Goal: Information Seeking & Learning: Learn about a topic

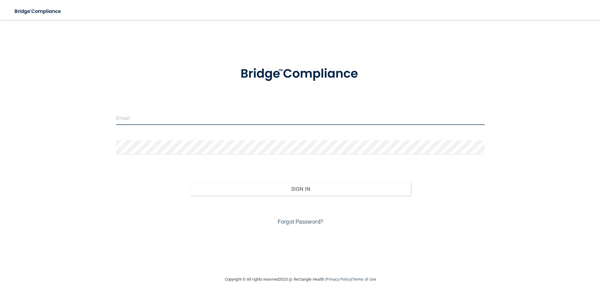
click at [186, 121] on input "email" at bounding box center [300, 118] width 369 height 14
type input "[EMAIL_ADDRESS][DOMAIN_NAME]"
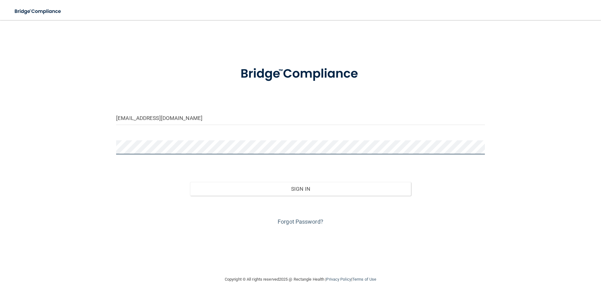
click at [190, 182] on button "Sign In" at bounding box center [300, 189] width 221 height 14
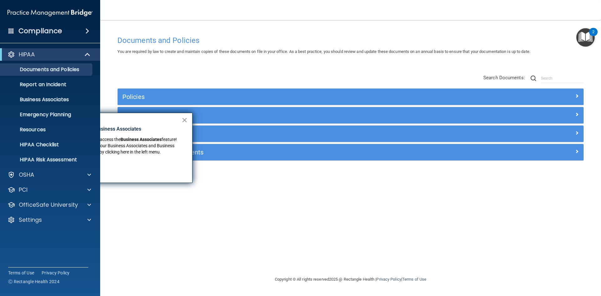
click at [177, 76] on div "Policies Select All (Unselect 0) Unselect All Print Selected (0) Acceptable Use…" at bounding box center [351, 118] width 476 height 100
click at [186, 120] on button "×" at bounding box center [184, 120] width 6 height 10
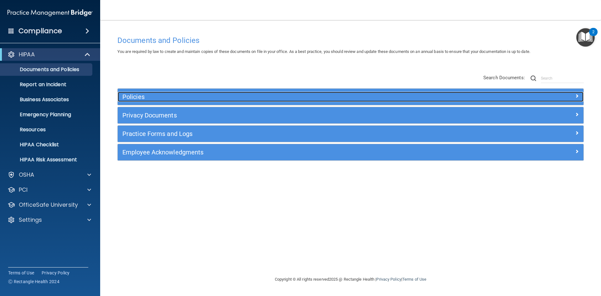
click at [575, 94] on span at bounding box center [577, 96] width 4 height 8
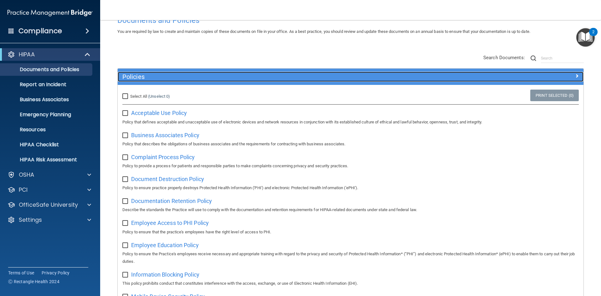
scroll to position [18, 0]
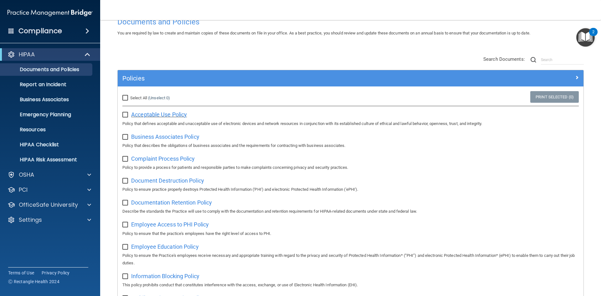
click at [166, 113] on span "Acceptable Use Policy" at bounding box center [159, 114] width 56 height 7
click at [125, 115] on input "checkbox" at bounding box center [125, 114] width 7 height 5
checkbox input "true"
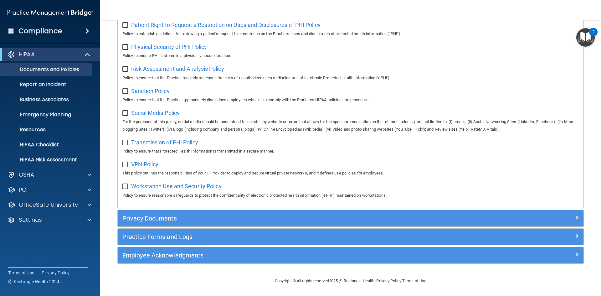
scroll to position [223, 0]
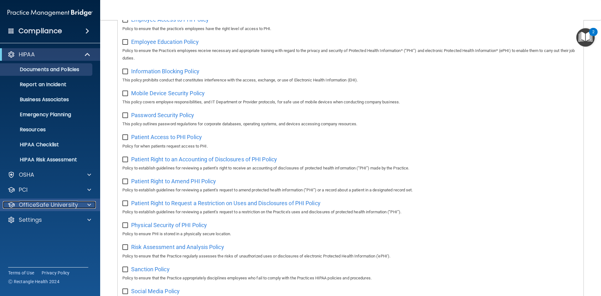
click at [34, 204] on p "OfficeSafe University" at bounding box center [48, 205] width 59 height 8
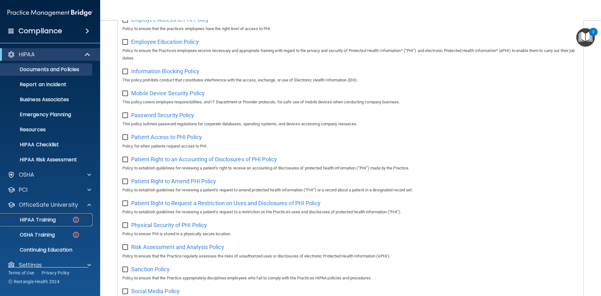
click at [38, 222] on p "HIPAA Training" at bounding box center [30, 220] width 52 height 6
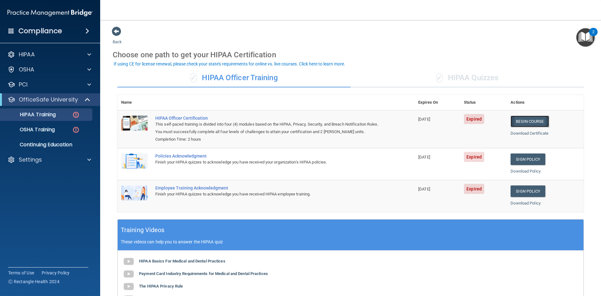
click at [532, 119] on link "Begin Course" at bounding box center [529, 121] width 38 height 12
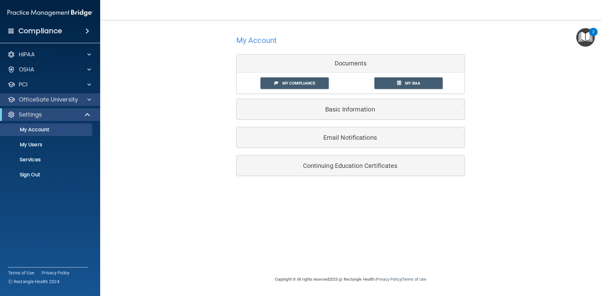
drag, startPoint x: 33, startPoint y: 94, endPoint x: 36, endPoint y: 101, distance: 8.0
click at [33, 94] on div "OfficeSafe University" at bounding box center [50, 99] width 100 height 13
click at [87, 101] on div at bounding box center [88, 100] width 16 height 8
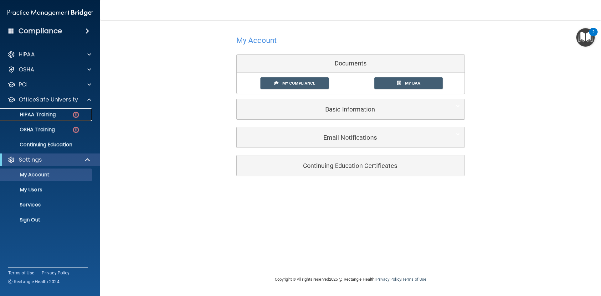
click at [48, 114] on p "HIPAA Training" at bounding box center [30, 114] width 52 height 6
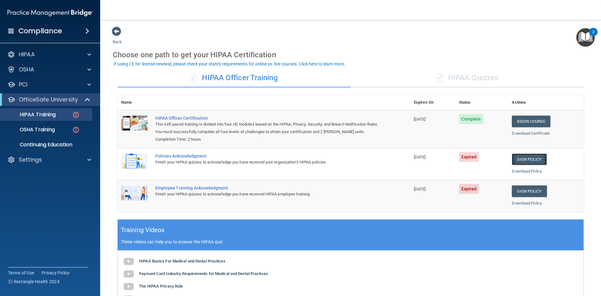
click at [527, 157] on link "Sign Policy" at bounding box center [529, 159] width 35 height 12
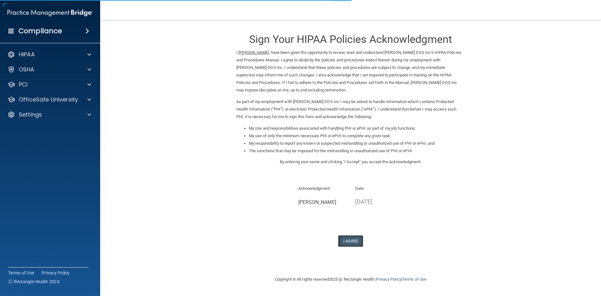
click at [349, 241] on button "I Agree" at bounding box center [350, 241] width 25 height 12
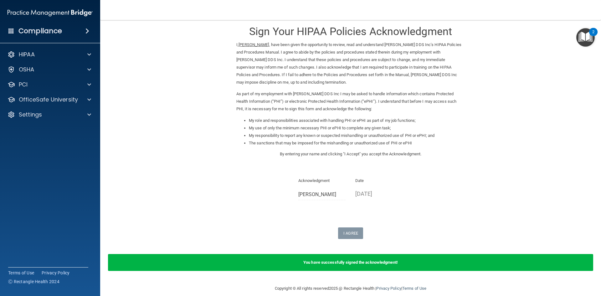
scroll to position [15, 0]
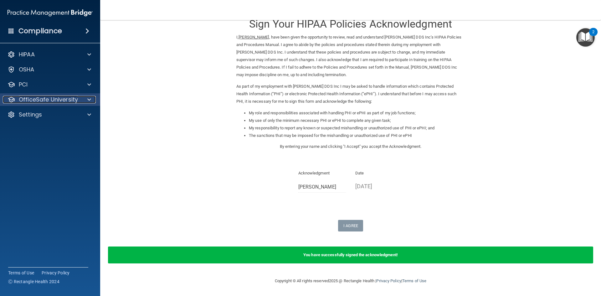
click at [75, 100] on p "OfficeSafe University" at bounding box center [48, 100] width 59 height 8
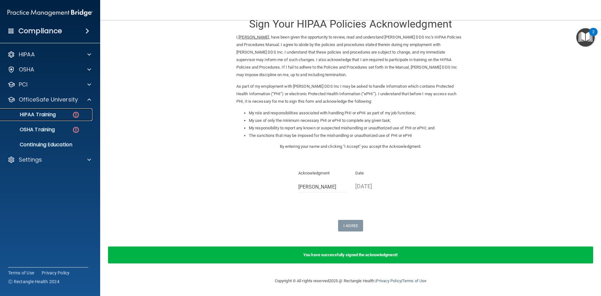
click at [49, 116] on p "HIPAA Training" at bounding box center [30, 114] width 52 height 6
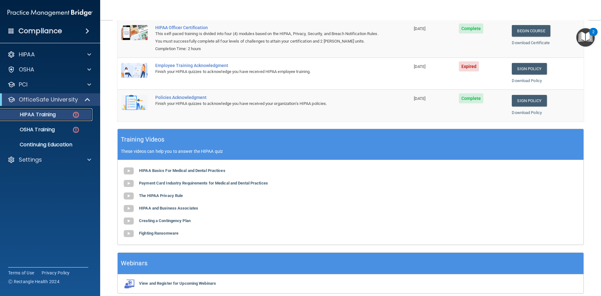
scroll to position [55, 0]
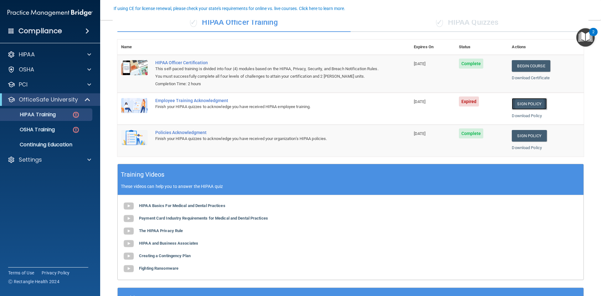
click at [518, 102] on link "Sign Policy" at bounding box center [529, 104] width 35 height 12
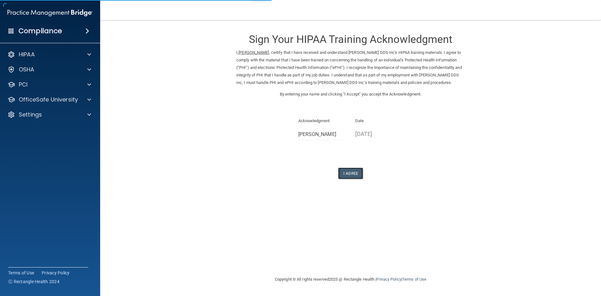
click at [355, 171] on button "I Agree" at bounding box center [350, 173] width 25 height 12
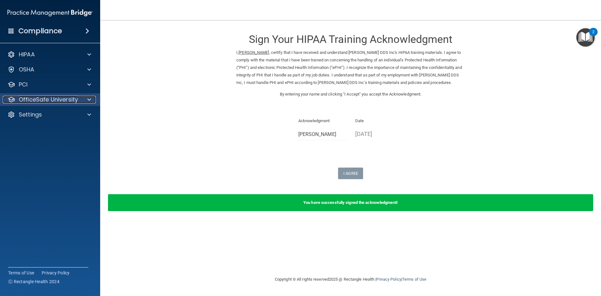
click at [42, 101] on p "OfficeSafe University" at bounding box center [48, 100] width 59 height 8
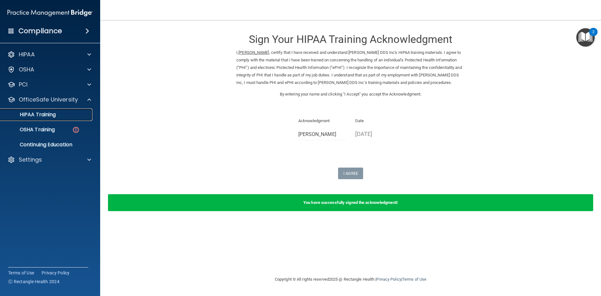
click at [47, 114] on p "HIPAA Training" at bounding box center [30, 114] width 52 height 6
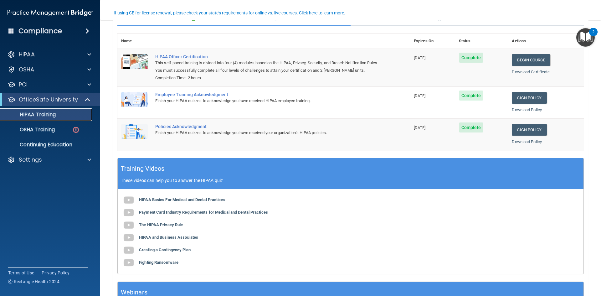
scroll to position [50, 0]
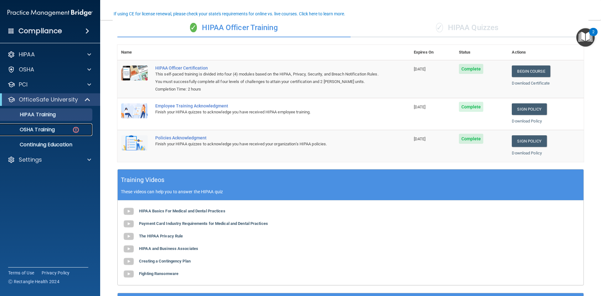
click at [38, 128] on p "OSHA Training" at bounding box center [29, 129] width 51 height 6
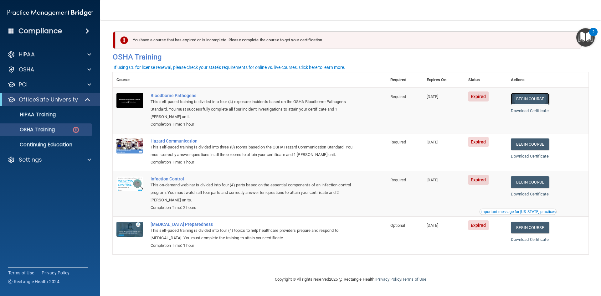
click at [536, 100] on link "Begin Course" at bounding box center [530, 99] width 38 height 12
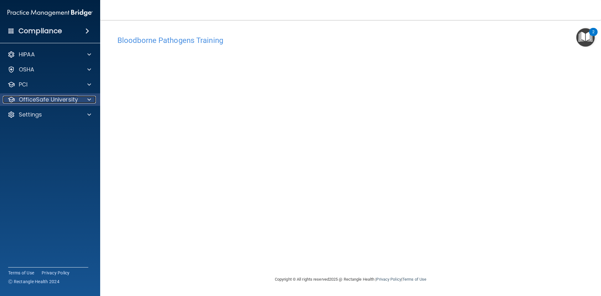
click at [80, 101] on div at bounding box center [88, 100] width 16 height 8
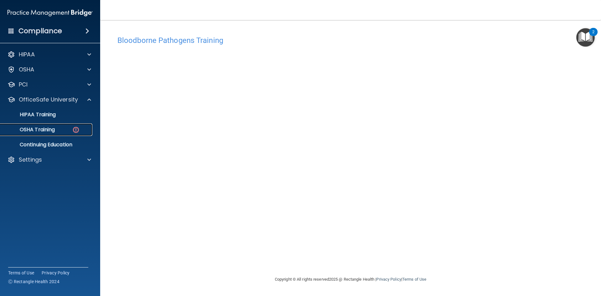
click at [60, 128] on div "OSHA Training" at bounding box center [46, 129] width 85 height 6
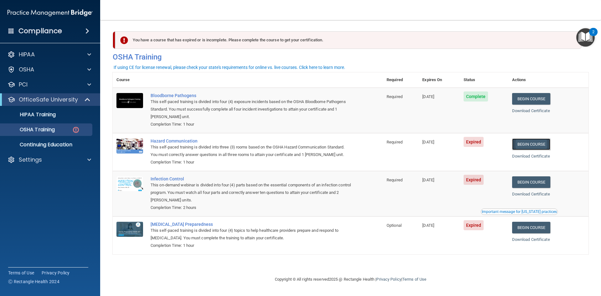
click at [526, 146] on link "Begin Course" at bounding box center [531, 144] width 38 height 12
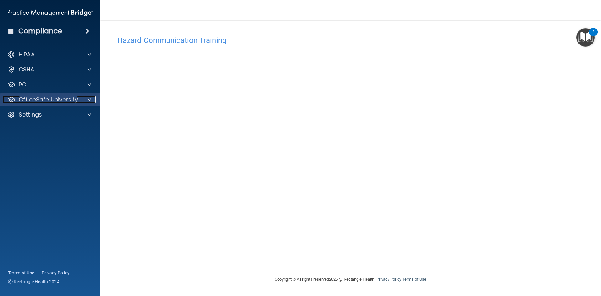
click at [52, 99] on p "OfficeSafe University" at bounding box center [48, 100] width 59 height 8
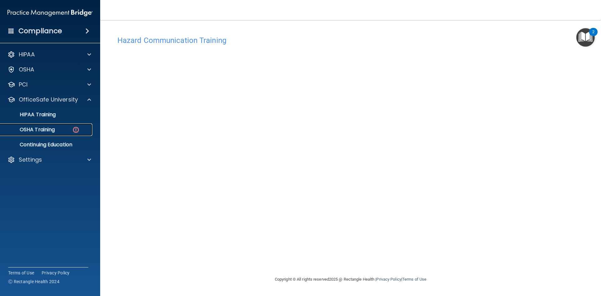
click at [56, 132] on div "OSHA Training" at bounding box center [46, 129] width 85 height 6
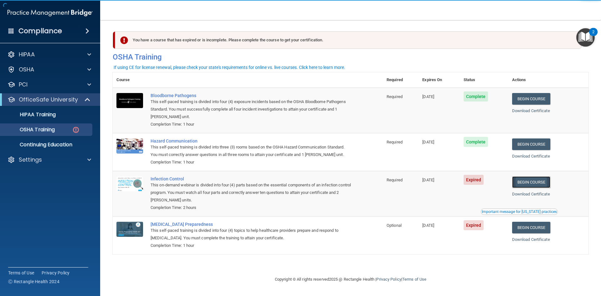
click at [543, 182] on link "Begin Course" at bounding box center [531, 182] width 38 height 12
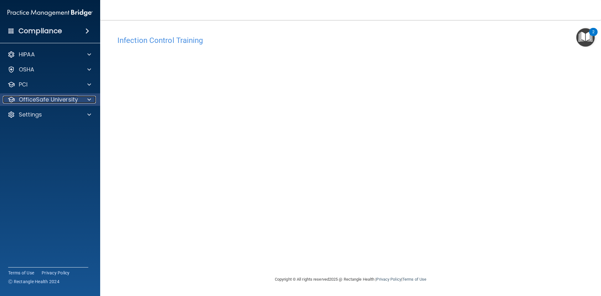
click at [49, 102] on p "OfficeSafe University" at bounding box center [48, 100] width 59 height 8
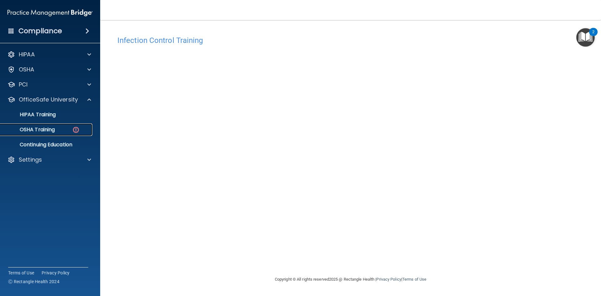
click at [44, 128] on p "OSHA Training" at bounding box center [29, 129] width 51 height 6
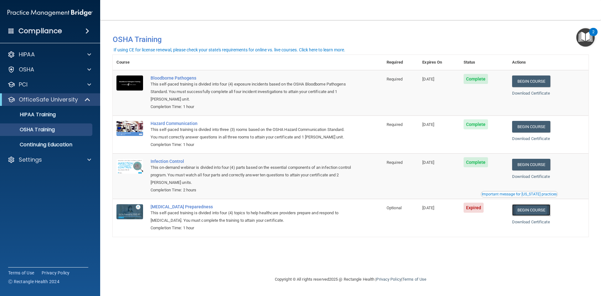
click at [536, 212] on link "Begin Course" at bounding box center [531, 210] width 38 height 12
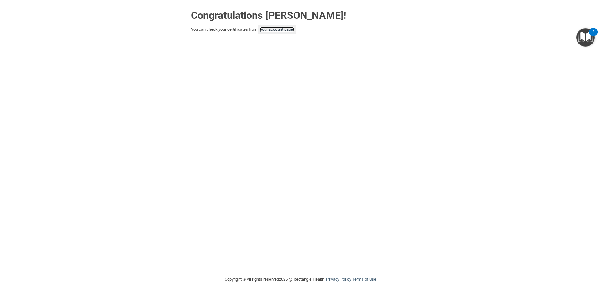
click at [281, 28] on link "your account page!" at bounding box center [277, 29] width 34 height 5
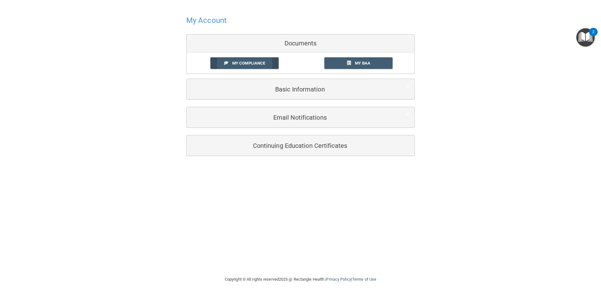
click at [245, 64] on span "My Compliance" at bounding box center [248, 63] width 33 height 5
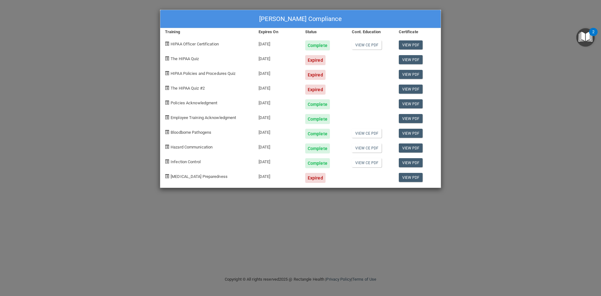
click at [128, 54] on div "Richard Sellen's Compliance Training Expires On Status Cont. Education Certific…" at bounding box center [300, 148] width 601 height 296
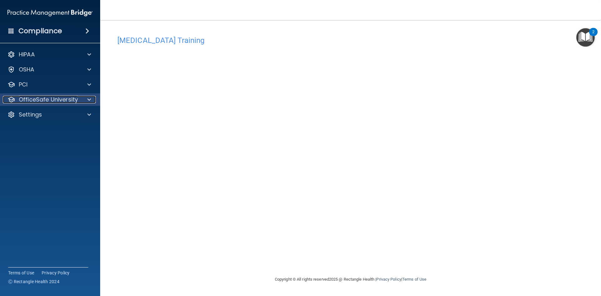
click at [29, 102] on p "OfficeSafe University" at bounding box center [48, 100] width 59 height 8
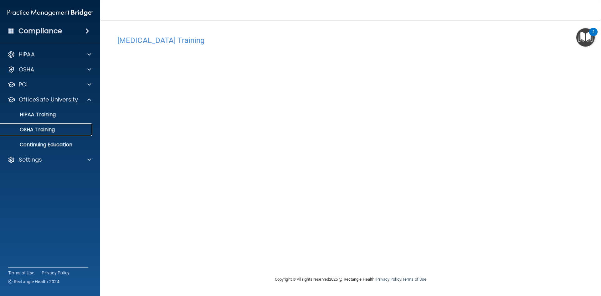
click at [42, 130] on p "OSHA Training" at bounding box center [29, 129] width 51 height 6
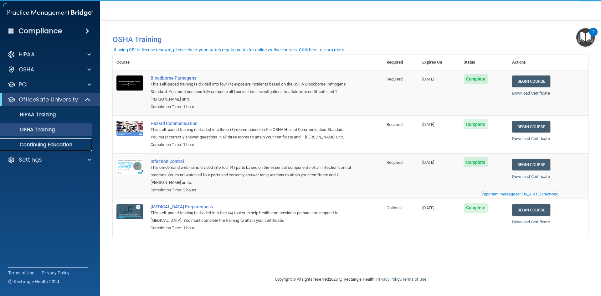
click at [30, 143] on p "Continuing Education" at bounding box center [46, 144] width 85 height 6
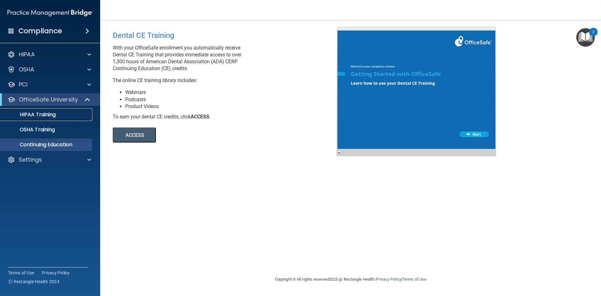
click at [23, 115] on p "HIPAA Training" at bounding box center [30, 114] width 52 height 6
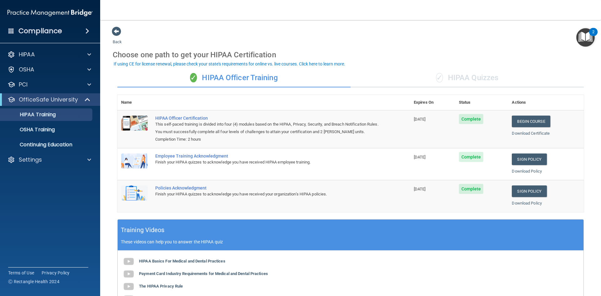
click at [452, 79] on div "✓ HIPAA Quizzes" at bounding box center [466, 78] width 233 height 19
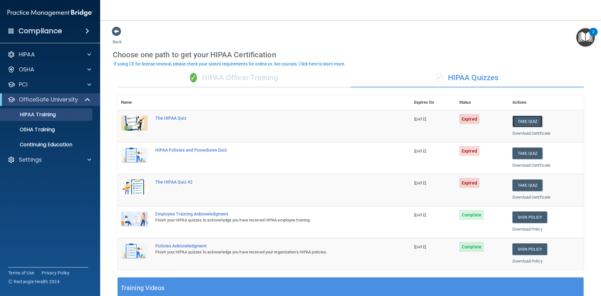
click at [515, 118] on button "Take Quiz" at bounding box center [527, 121] width 30 height 12
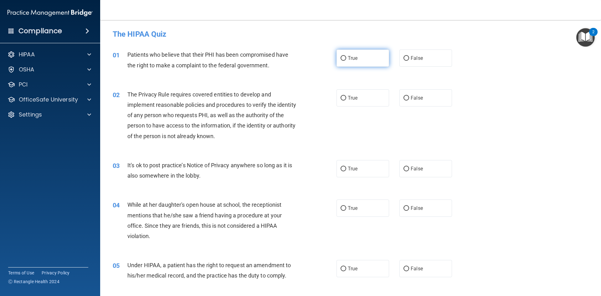
click at [340, 56] on input "True" at bounding box center [343, 58] width 6 height 5
radio input "true"
click at [340, 99] on input "True" at bounding box center [343, 98] width 6 height 5
radio input "true"
click at [343, 169] on input "True" at bounding box center [343, 168] width 6 height 5
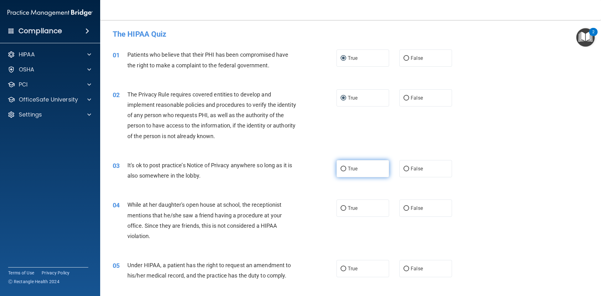
radio input "true"
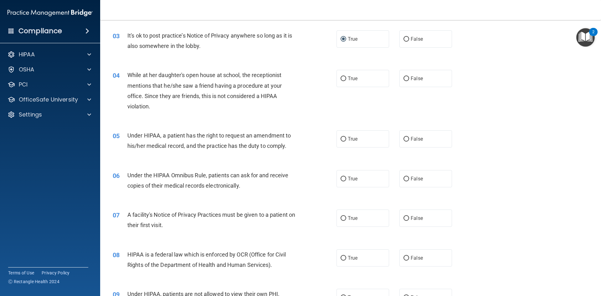
scroll to position [135, 0]
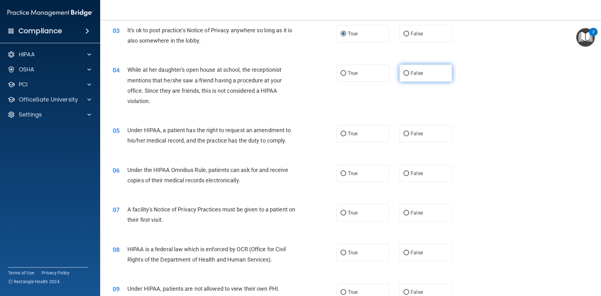
click at [405, 75] on input "False" at bounding box center [406, 73] width 6 height 5
radio input "true"
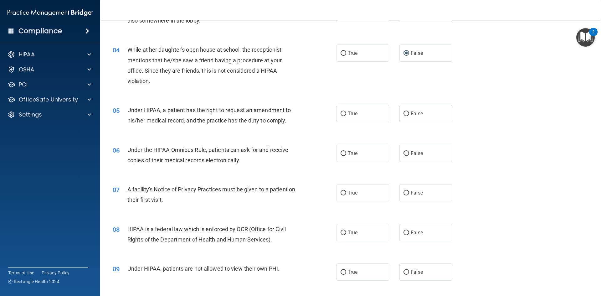
scroll to position [166, 0]
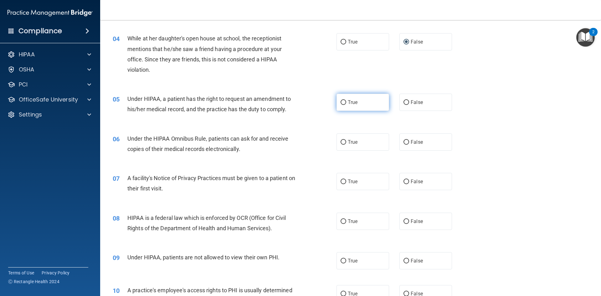
click at [340, 105] on input "True" at bounding box center [343, 102] width 6 height 5
radio input "true"
click at [340, 143] on input "True" at bounding box center [343, 142] width 6 height 5
radio input "true"
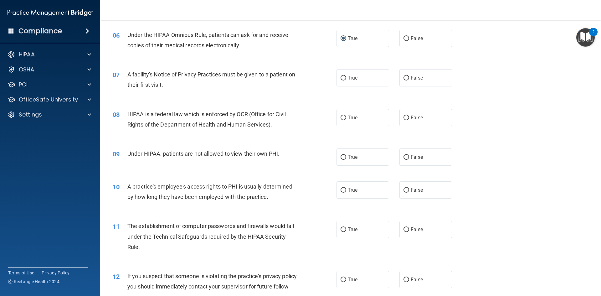
scroll to position [299, 0]
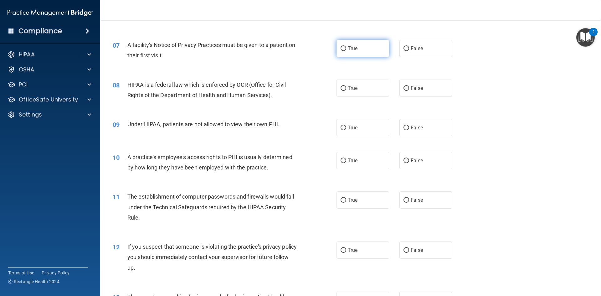
click at [337, 43] on label "True" at bounding box center [362, 48] width 53 height 17
click at [340, 46] on input "True" at bounding box center [343, 48] width 6 height 5
radio input "true"
click at [340, 92] on label "True" at bounding box center [362, 87] width 53 height 17
click at [340, 91] on input "True" at bounding box center [343, 88] width 6 height 5
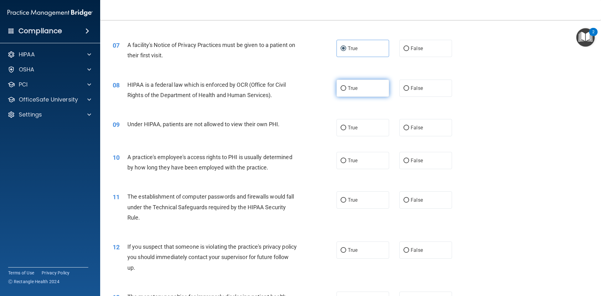
radio input "true"
click at [401, 130] on label "False" at bounding box center [425, 127] width 53 height 17
click at [403, 130] on input "False" at bounding box center [406, 127] width 6 height 5
radio input "true"
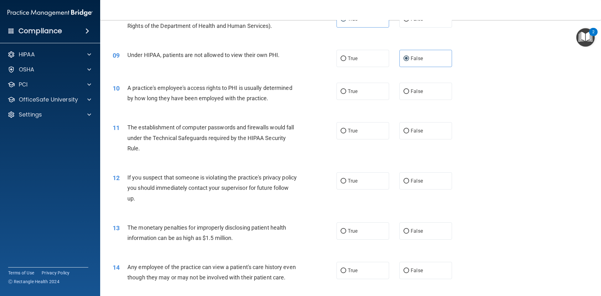
scroll to position [392, 0]
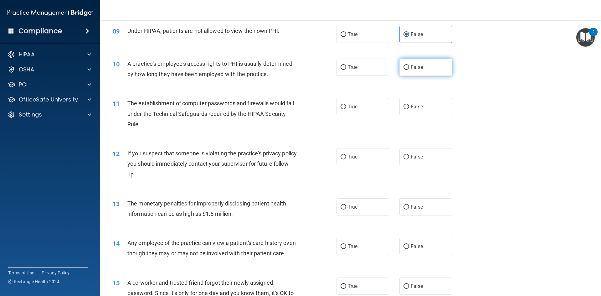
click at [407, 66] on label "False" at bounding box center [425, 67] width 53 height 17
click at [407, 66] on input "False" at bounding box center [406, 67] width 6 height 5
radio input "true"
click at [342, 105] on input "True" at bounding box center [343, 107] width 6 height 5
radio input "true"
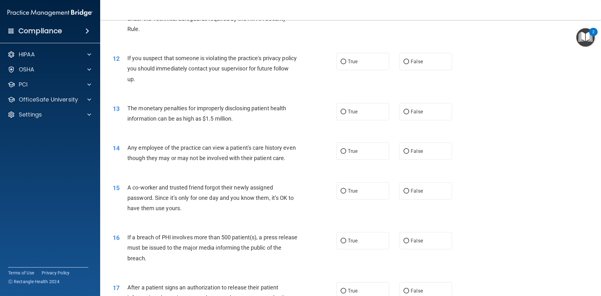
scroll to position [436, 0]
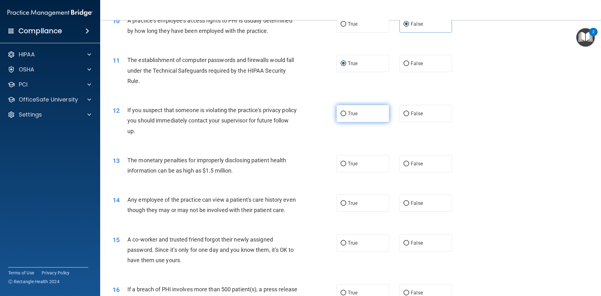
click at [340, 116] on input "True" at bounding box center [343, 113] width 6 height 5
radio input "true"
click at [340, 166] on input "True" at bounding box center [343, 163] width 6 height 5
radio input "true"
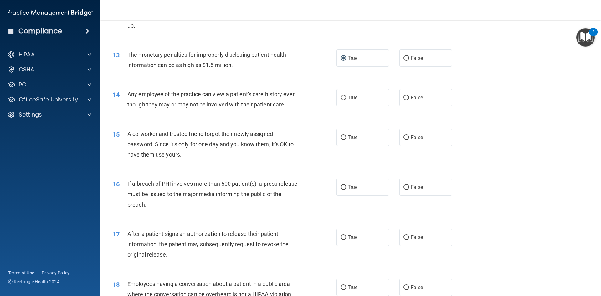
scroll to position [546, 0]
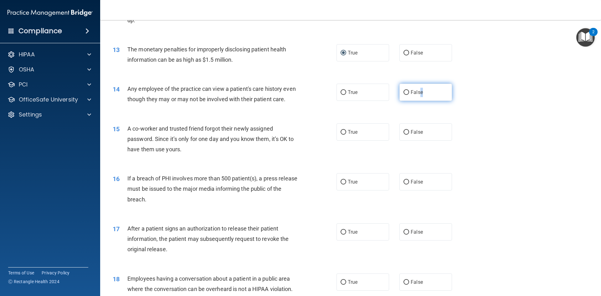
click at [418, 90] on span "False" at bounding box center [417, 92] width 12 height 6
click at [399, 94] on label "False" at bounding box center [425, 92] width 53 height 17
click at [403, 94] on input "False" at bounding box center [406, 92] width 6 height 5
radio input "true"
click at [406, 140] on label "False" at bounding box center [425, 131] width 53 height 17
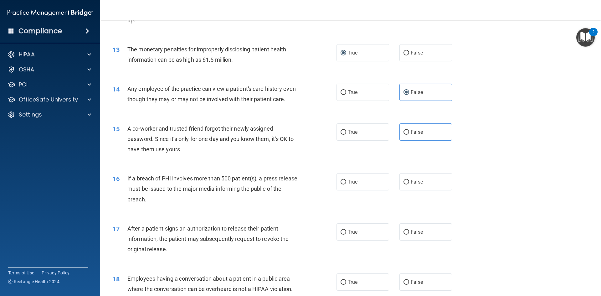
drag, startPoint x: 403, startPoint y: 141, endPoint x: 453, endPoint y: 143, distance: 50.1
click at [403, 135] on input "False" at bounding box center [406, 132] width 6 height 5
radio input "true"
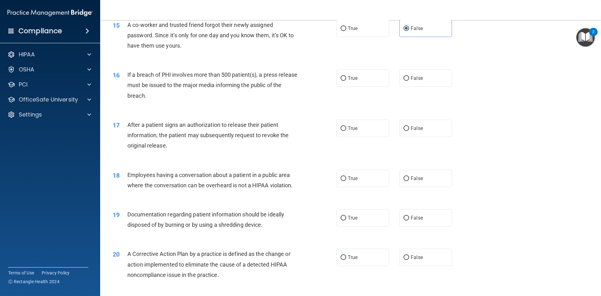
scroll to position [651, 0]
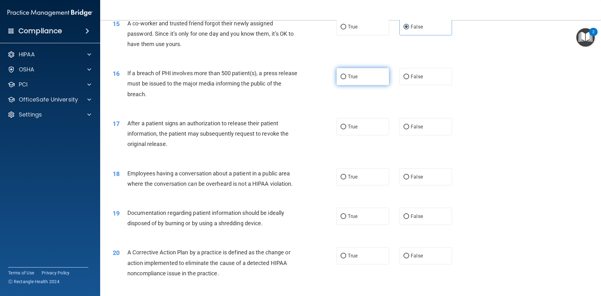
click at [341, 79] on input "True" at bounding box center [343, 76] width 6 height 5
radio input "true"
click at [358, 135] on label "True" at bounding box center [362, 126] width 53 height 17
click at [346, 129] on input "True" at bounding box center [343, 127] width 6 height 5
radio input "true"
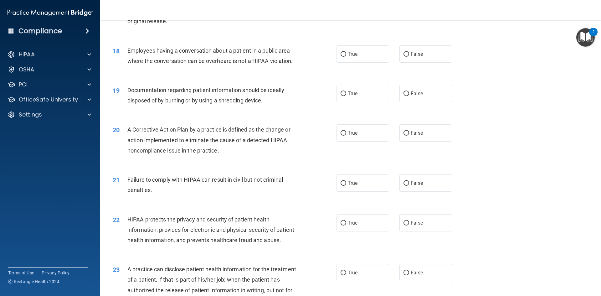
scroll to position [779, 0]
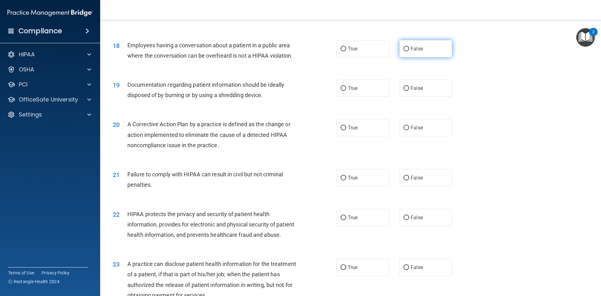
click at [404, 51] on input "False" at bounding box center [406, 49] width 6 height 5
radio input "true"
click at [340, 91] on input "True" at bounding box center [343, 88] width 6 height 5
radio input "true"
click at [341, 130] on input "True" at bounding box center [343, 127] width 6 height 5
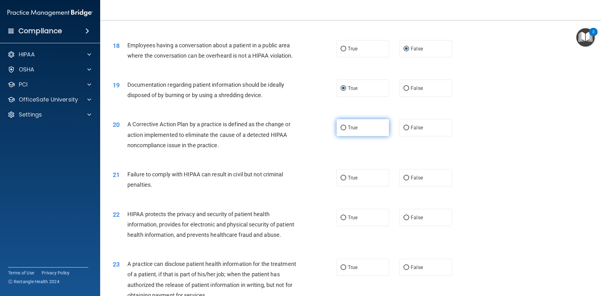
radio input "true"
click at [411, 181] on span "False" at bounding box center [417, 178] width 12 height 6
click at [409, 180] on input "False" at bounding box center [406, 178] width 6 height 5
radio input "true"
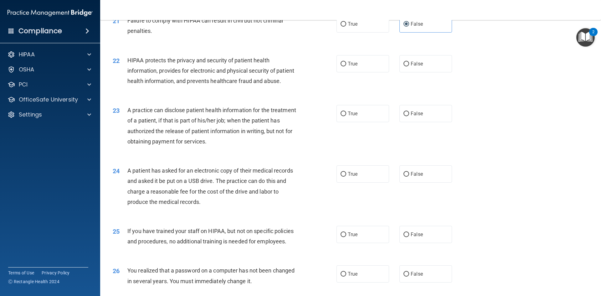
scroll to position [938, 0]
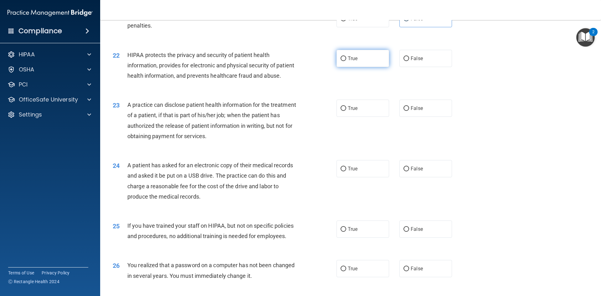
click at [342, 61] on input "True" at bounding box center [343, 58] width 6 height 5
radio input "true"
click at [340, 117] on label "True" at bounding box center [362, 108] width 53 height 17
click at [340, 111] on input "True" at bounding box center [343, 108] width 6 height 5
radio input "true"
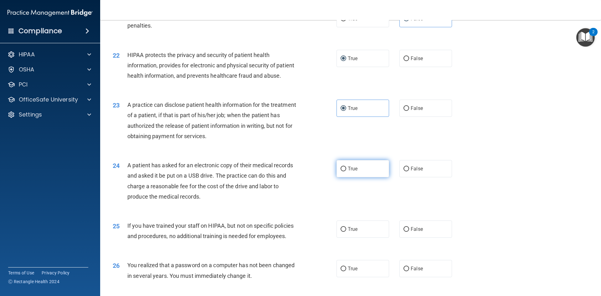
click at [340, 171] on input "True" at bounding box center [343, 168] width 6 height 5
radio input "true"
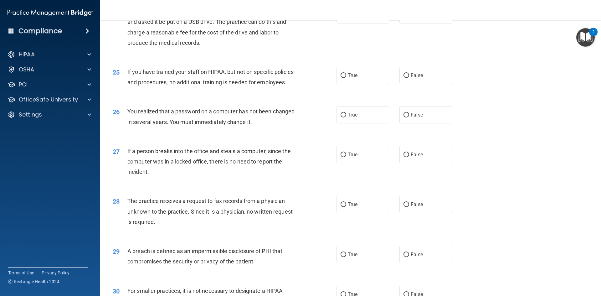
scroll to position [1094, 0]
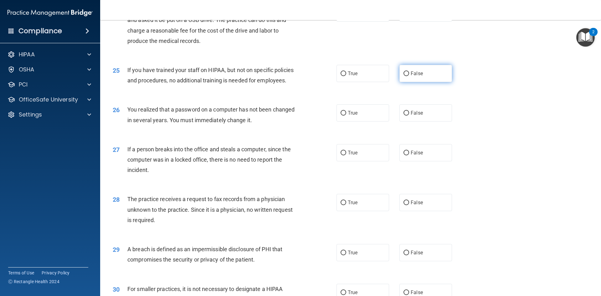
drag, startPoint x: 400, startPoint y: 93, endPoint x: 399, endPoint y: 102, distance: 8.8
click at [401, 82] on label "False" at bounding box center [425, 73] width 53 height 17
click at [404, 76] on input "False" at bounding box center [406, 73] width 6 height 5
radio input "true"
drag, startPoint x: 403, startPoint y: 135, endPoint x: 399, endPoint y: 140, distance: 7.3
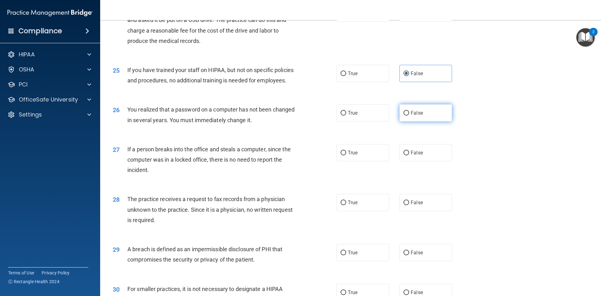
click at [403, 115] on input "False" at bounding box center [406, 113] width 6 height 5
radio input "true"
drag, startPoint x: 405, startPoint y: 174, endPoint x: 408, endPoint y: 171, distance: 3.8
click at [405, 155] on input "False" at bounding box center [406, 153] width 6 height 5
radio input "true"
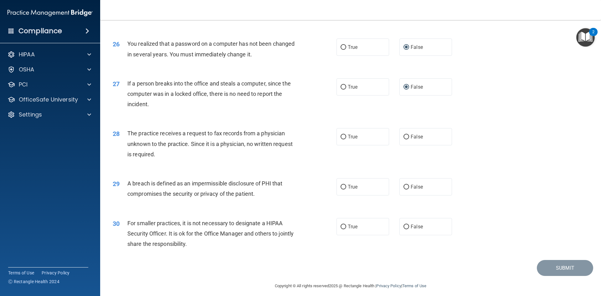
scroll to position [1173, 0]
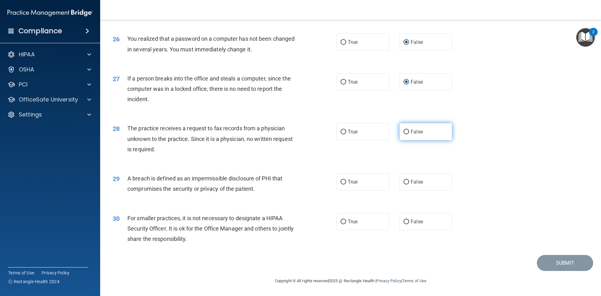
click at [403, 134] on input "False" at bounding box center [406, 132] width 6 height 5
radio input "true"
click at [340, 184] on input "True" at bounding box center [343, 182] width 6 height 5
radio input "true"
click at [406, 224] on input "False" at bounding box center [406, 221] width 6 height 5
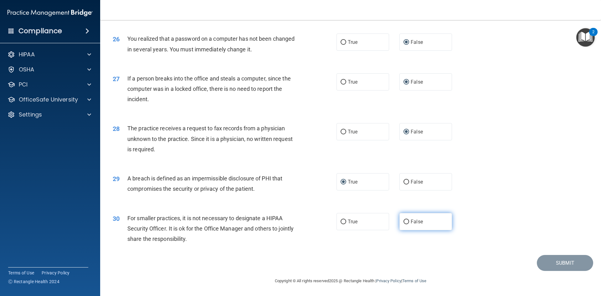
radio input "true"
click at [566, 271] on button "Submit" at bounding box center [565, 263] width 56 height 16
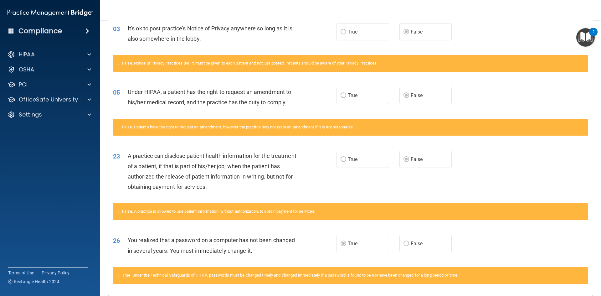
scroll to position [146, 0]
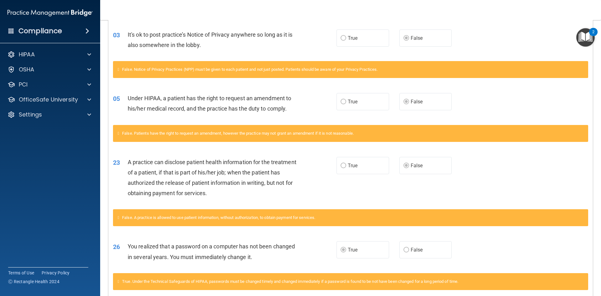
click at [594, 136] on main "Calculating your score.... Success! You've completed " The HIPAA Quiz " with a …" at bounding box center [350, 158] width 501 height 276
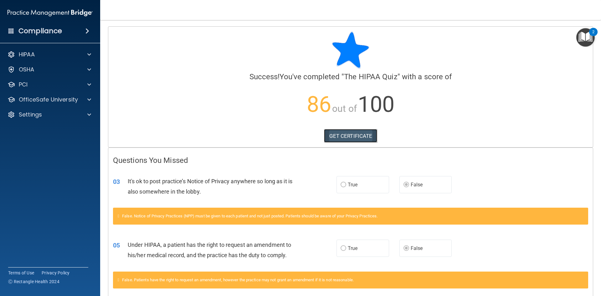
click at [353, 135] on link "GET CERTIFICATE" at bounding box center [351, 136] width 54 height 14
click at [79, 100] on div "OfficeSafe University" at bounding box center [42, 100] width 78 height 8
click at [40, 118] on p "HIPAA Training" at bounding box center [30, 114] width 52 height 6
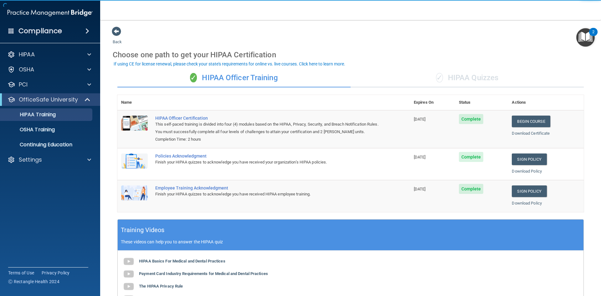
click at [463, 77] on div "✓ HIPAA Quizzes" at bounding box center [466, 78] width 233 height 19
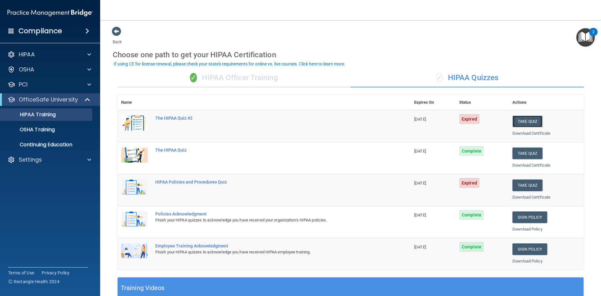
click at [521, 123] on button "Take Quiz" at bounding box center [527, 121] width 30 height 12
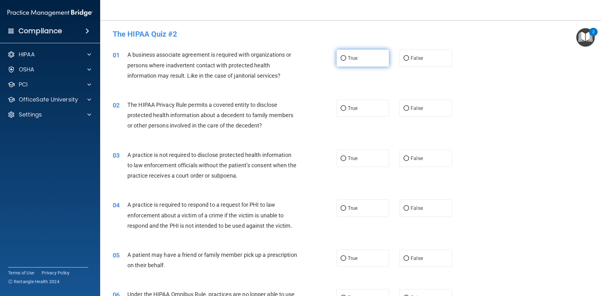
click at [342, 58] on input "True" at bounding box center [343, 58] width 6 height 5
radio input "true"
click at [403, 109] on input "False" at bounding box center [406, 108] width 6 height 5
radio input "true"
click at [405, 158] on input "False" at bounding box center [406, 158] width 6 height 5
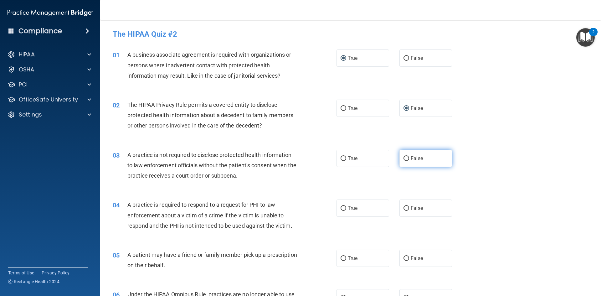
radio input "true"
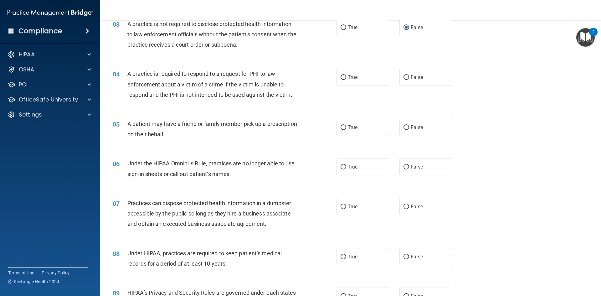
scroll to position [143, 0]
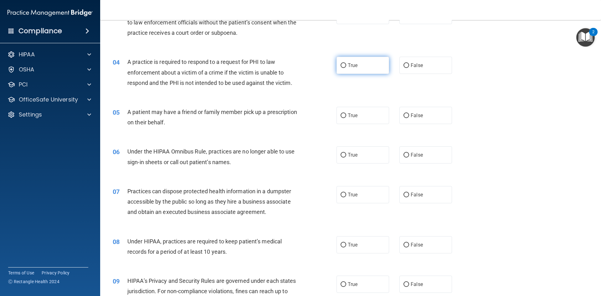
click at [340, 65] on input "True" at bounding box center [343, 65] width 6 height 5
radio input "true"
click at [340, 116] on input "True" at bounding box center [343, 115] width 6 height 5
radio input "true"
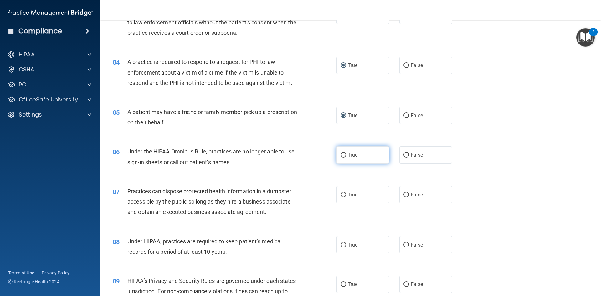
click at [342, 153] on input "True" at bounding box center [343, 155] width 6 height 5
radio input "true"
drag, startPoint x: 402, startPoint y: 192, endPoint x: 488, endPoint y: 186, distance: 86.6
click at [403, 192] on input "False" at bounding box center [406, 194] width 6 height 5
radio input "true"
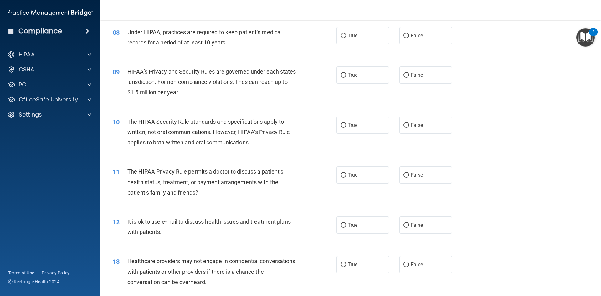
scroll to position [298, 0]
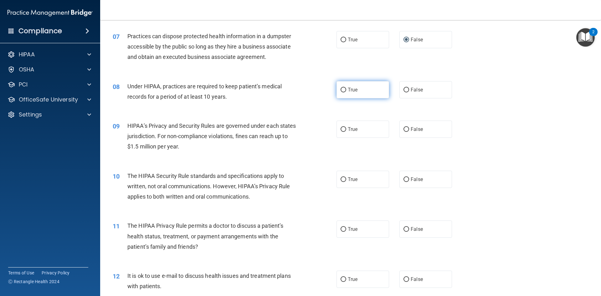
click at [342, 89] on input "True" at bounding box center [343, 90] width 6 height 5
radio input "true"
click at [345, 128] on label "True" at bounding box center [362, 128] width 53 height 17
click at [345, 128] on input "True" at bounding box center [343, 129] width 6 height 5
radio input "true"
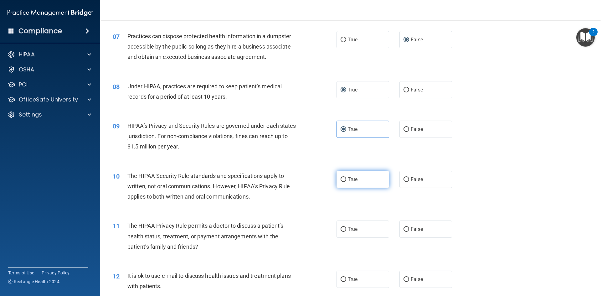
click at [345, 175] on label "True" at bounding box center [362, 179] width 53 height 17
click at [345, 177] on input "True" at bounding box center [343, 179] width 6 height 5
radio input "true"
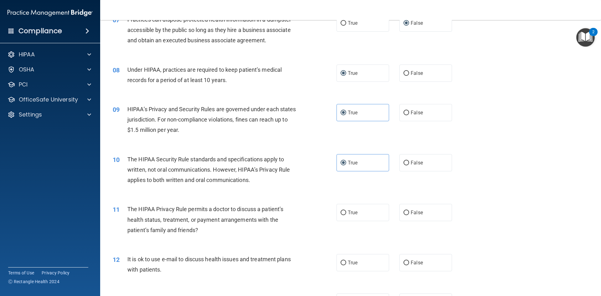
scroll to position [329, 0]
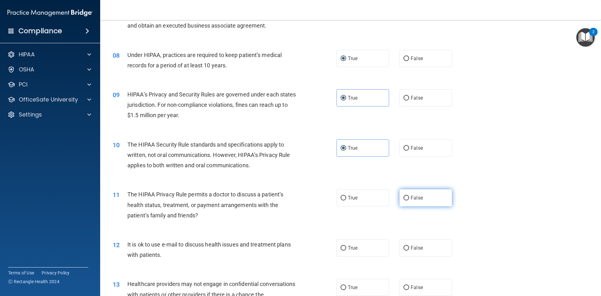
click at [405, 202] on label "False" at bounding box center [425, 197] width 53 height 17
click at [405, 200] on input "False" at bounding box center [406, 198] width 6 height 5
radio input "true"
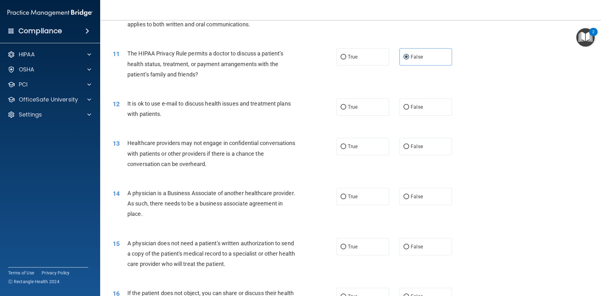
scroll to position [473, 0]
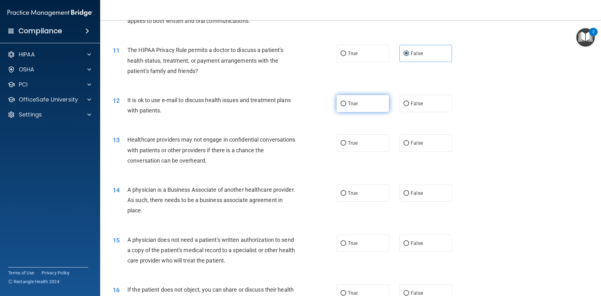
click at [343, 104] on input "True" at bounding box center [343, 103] width 6 height 5
radio input "true"
drag, startPoint x: 344, startPoint y: 142, endPoint x: 340, endPoint y: 153, distance: 11.5
click at [345, 143] on label "True" at bounding box center [362, 142] width 53 height 17
click at [345, 143] on input "True" at bounding box center [343, 143] width 6 height 5
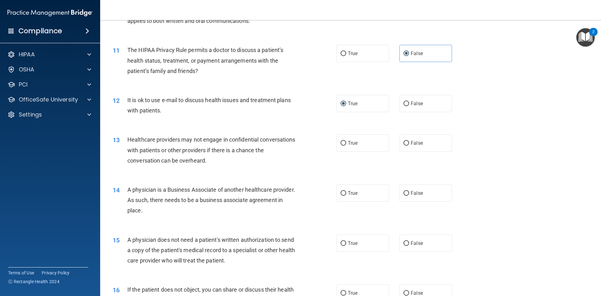
radio input "true"
click at [406, 193] on label "False" at bounding box center [425, 192] width 53 height 17
click at [406, 193] on input "False" at bounding box center [406, 193] width 6 height 5
radio input "true"
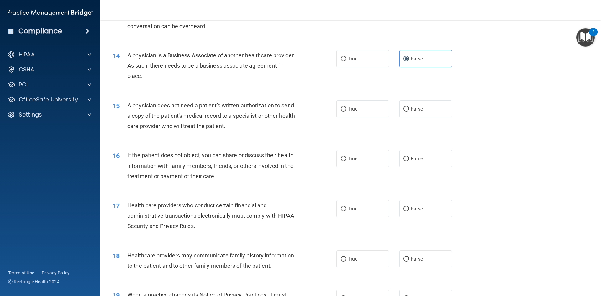
scroll to position [609, 0]
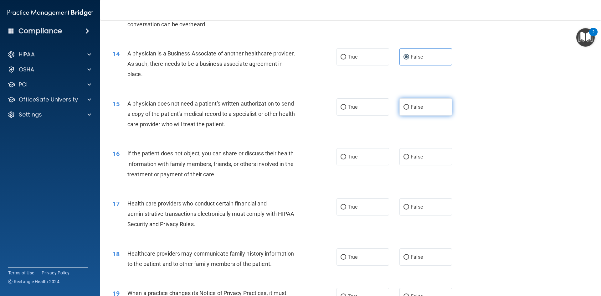
drag, startPoint x: 403, startPoint y: 106, endPoint x: 409, endPoint y: 109, distance: 6.3
click at [404, 106] on input "False" at bounding box center [406, 107] width 6 height 5
radio input "true"
click at [403, 157] on input "False" at bounding box center [406, 157] width 6 height 5
radio input "true"
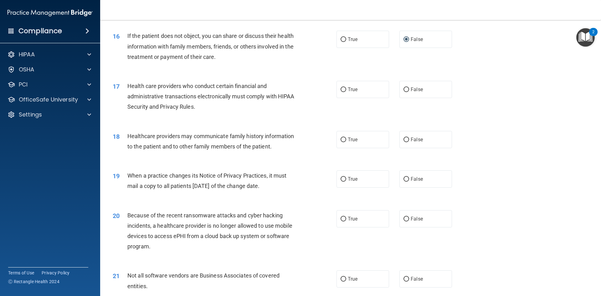
scroll to position [718, 0]
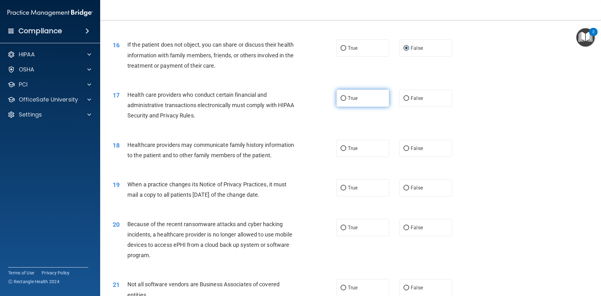
click at [342, 99] on input "True" at bounding box center [343, 98] width 6 height 5
radio input "true"
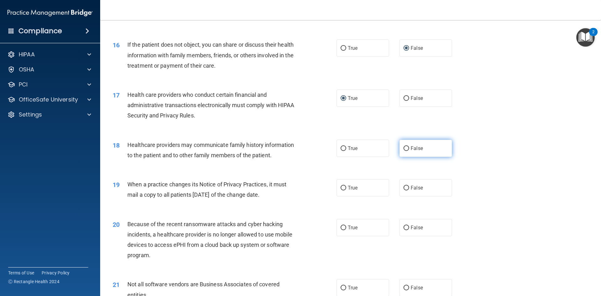
click at [411, 149] on span "False" at bounding box center [417, 148] width 12 height 6
click at [408, 149] on input "False" at bounding box center [406, 148] width 6 height 5
radio input "true"
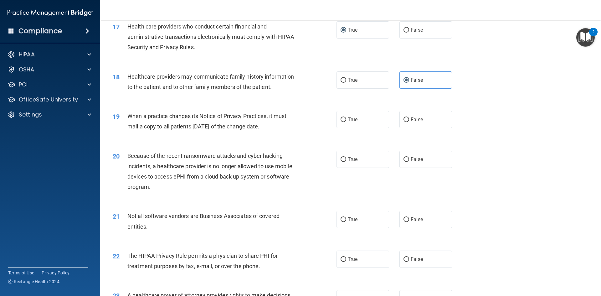
scroll to position [796, 0]
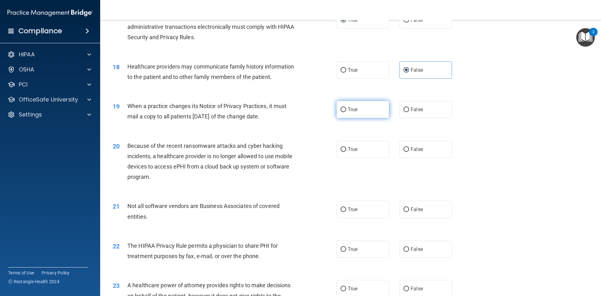
click at [348, 109] on span "True" at bounding box center [353, 109] width 10 height 6
click at [346, 109] on input "True" at bounding box center [343, 109] width 6 height 5
radio input "true"
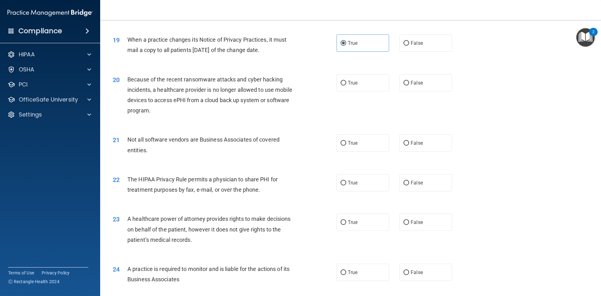
scroll to position [878, 0]
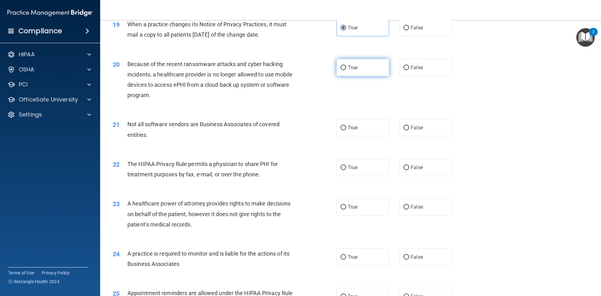
click at [342, 67] on input "True" at bounding box center [343, 67] width 6 height 5
radio input "true"
click at [338, 127] on label "True" at bounding box center [362, 127] width 53 height 17
click at [340, 127] on input "True" at bounding box center [343, 127] width 6 height 5
radio input "true"
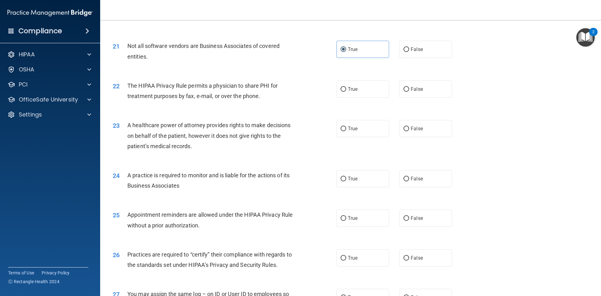
scroll to position [969, 0]
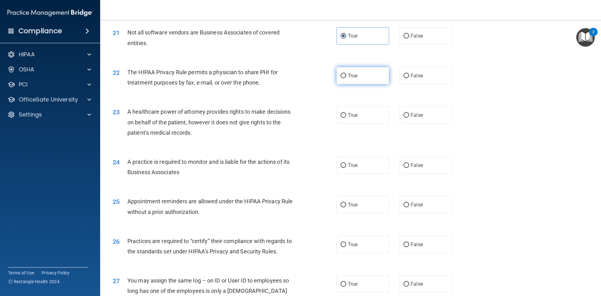
click at [341, 74] on input "True" at bounding box center [343, 76] width 6 height 5
radio input "true"
click at [403, 118] on input "False" at bounding box center [406, 115] width 6 height 5
radio input "true"
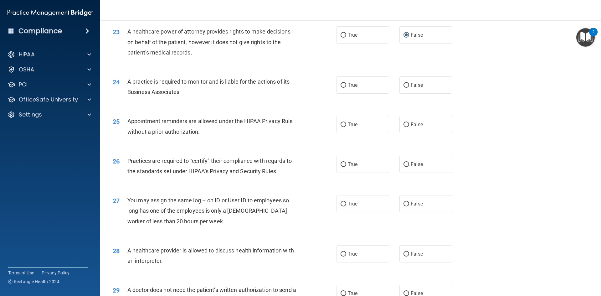
scroll to position [1053, 0]
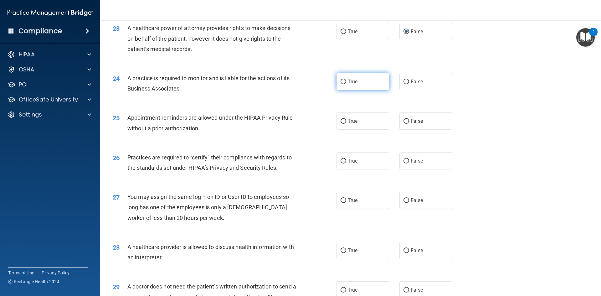
click at [345, 84] on label "True" at bounding box center [362, 81] width 53 height 17
click at [345, 84] on input "True" at bounding box center [343, 81] width 6 height 5
radio input "true"
click at [340, 121] on input "True" at bounding box center [343, 121] width 6 height 5
radio input "true"
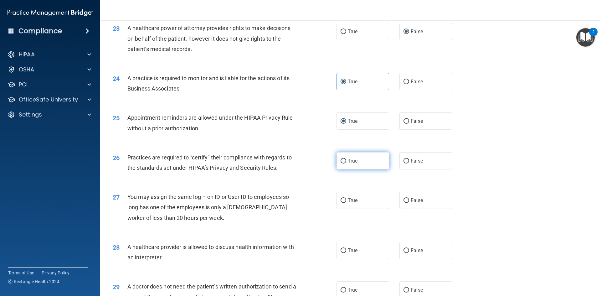
click at [340, 160] on input "True" at bounding box center [343, 161] width 6 height 5
radio input "true"
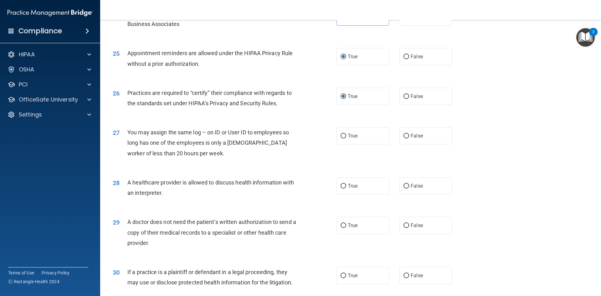
scroll to position [1122, 0]
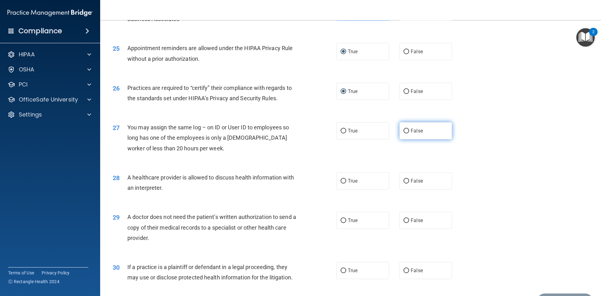
click at [403, 129] on input "False" at bounding box center [406, 131] width 6 height 5
radio input "true"
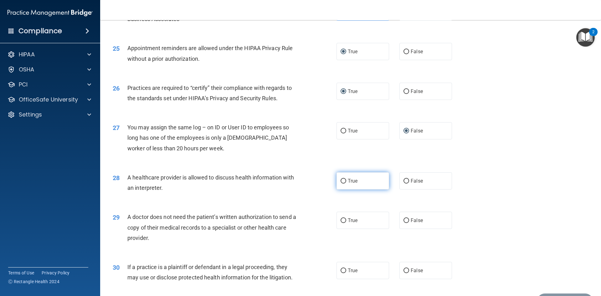
click at [341, 182] on input "True" at bounding box center [343, 181] width 6 height 5
radio input "true"
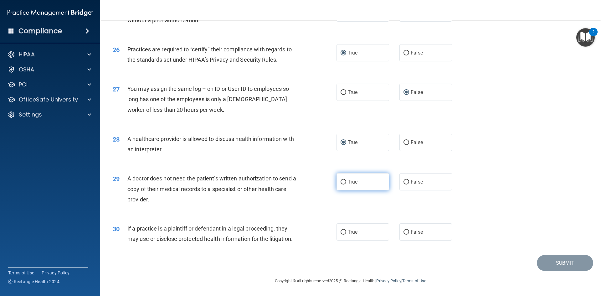
click at [343, 180] on input "True" at bounding box center [343, 182] width 6 height 5
radio input "true"
click at [404, 183] on input "False" at bounding box center [406, 182] width 6 height 5
radio input "true"
radio input "false"
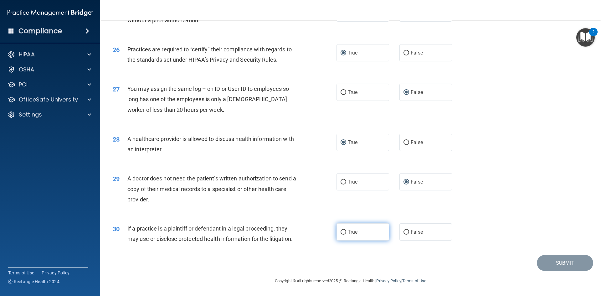
click at [340, 232] on input "True" at bounding box center [343, 232] width 6 height 5
radio input "true"
click at [568, 261] on button "Submit" at bounding box center [565, 263] width 56 height 16
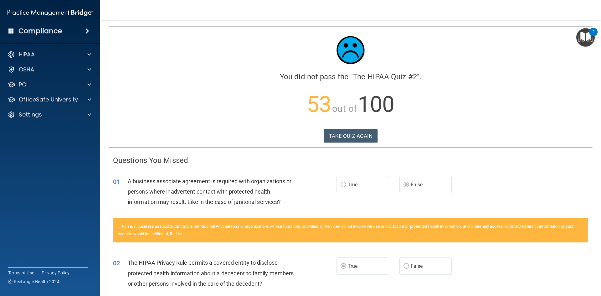
click at [454, 58] on div at bounding box center [350, 50] width 475 height 38
click at [362, 136] on button "TAKE QUIZ AGAIN" at bounding box center [351, 136] width 54 height 14
drag, startPoint x: 341, startPoint y: 138, endPoint x: 266, endPoint y: 139, distance: 75.4
click at [266, 139] on div "TAKE QUIZ AGAIN" at bounding box center [350, 136] width 475 height 14
click at [346, 134] on button "TAKE QUIZ AGAIN" at bounding box center [351, 136] width 54 height 14
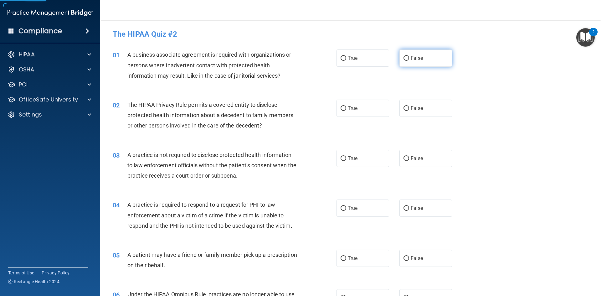
click at [401, 54] on label "False" at bounding box center [425, 57] width 53 height 17
click at [403, 56] on input "False" at bounding box center [406, 58] width 6 height 5
radio input "true"
click at [343, 109] on input "True" at bounding box center [343, 108] width 6 height 5
radio input "true"
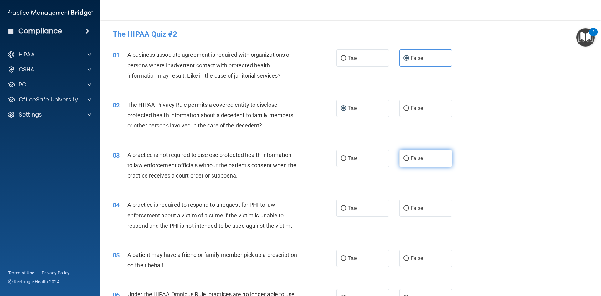
click at [404, 160] on input "False" at bounding box center [406, 158] width 6 height 5
radio input "true"
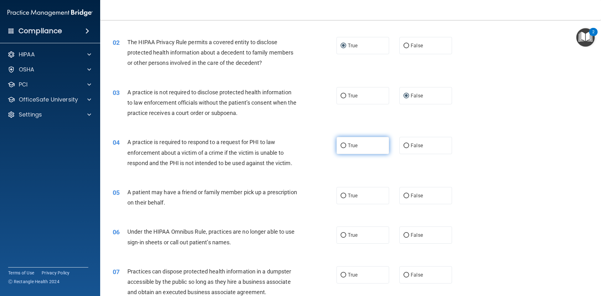
click at [340, 144] on input "True" at bounding box center [343, 145] width 6 height 5
radio input "true"
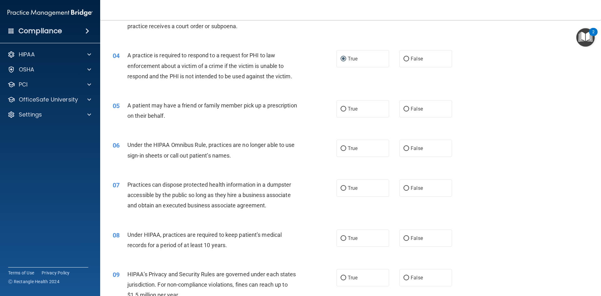
scroll to position [151, 0]
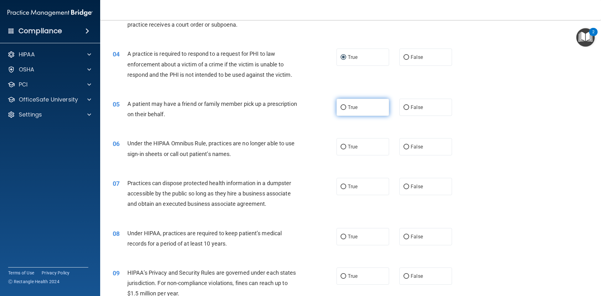
click at [340, 108] on input "True" at bounding box center [343, 107] width 6 height 5
radio input "true"
click at [404, 147] on input "False" at bounding box center [406, 147] width 6 height 5
radio input "true"
click at [403, 188] on input "False" at bounding box center [406, 186] width 6 height 5
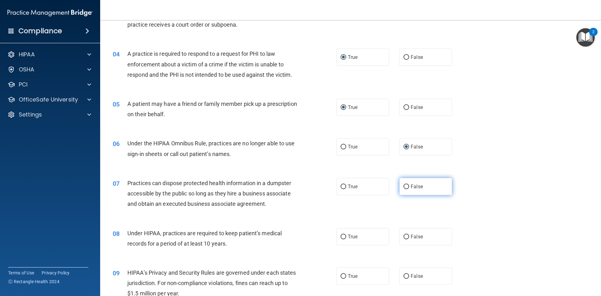
radio input "true"
drag, startPoint x: 403, startPoint y: 235, endPoint x: 400, endPoint y: 226, distance: 9.2
click at [403, 235] on input "False" at bounding box center [406, 236] width 6 height 5
radio input "true"
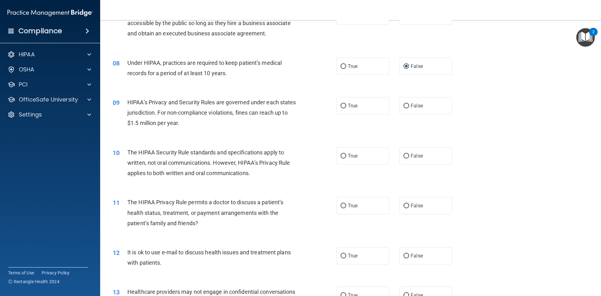
scroll to position [324, 0]
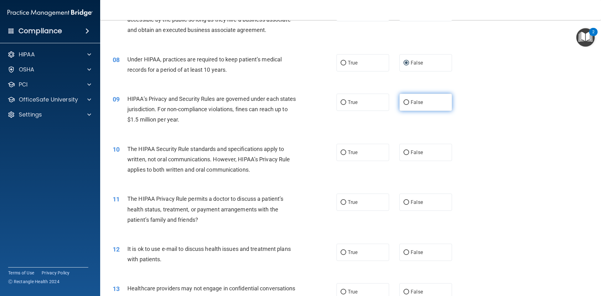
click at [405, 103] on input "False" at bounding box center [406, 102] width 6 height 5
radio input "true"
click at [344, 150] on label "True" at bounding box center [362, 152] width 53 height 17
click at [344, 150] on input "True" at bounding box center [343, 152] width 6 height 5
radio input "true"
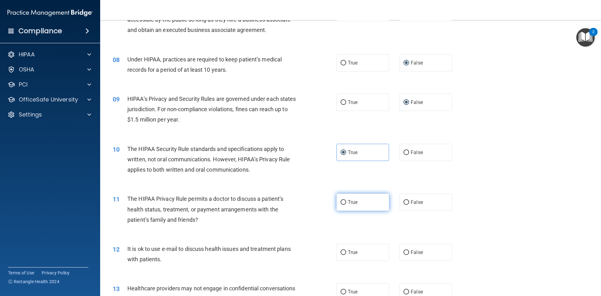
click at [341, 201] on input "True" at bounding box center [343, 202] width 6 height 5
radio input "true"
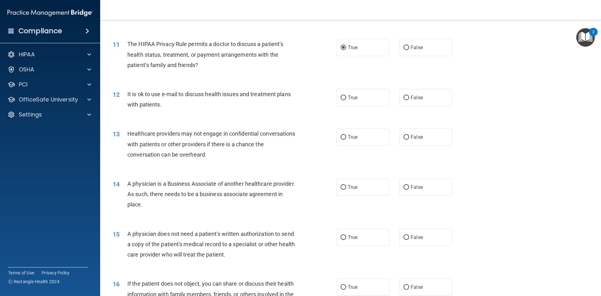
scroll to position [482, 0]
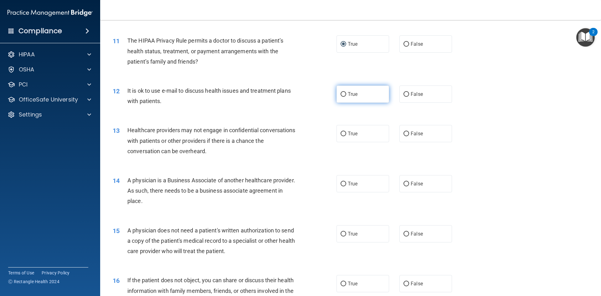
click at [342, 94] on input "True" at bounding box center [343, 94] width 6 height 5
radio input "true"
click at [412, 133] on span "False" at bounding box center [417, 133] width 12 height 6
click at [409, 133] on input "False" at bounding box center [406, 133] width 6 height 5
radio input "true"
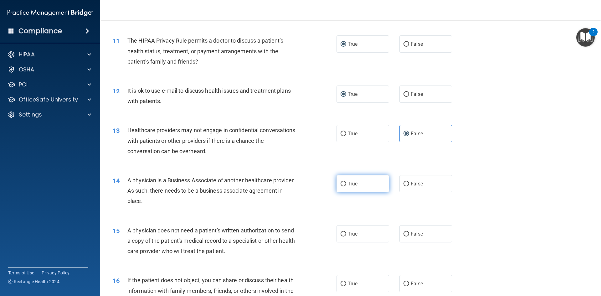
click at [341, 183] on input "True" at bounding box center [343, 183] width 6 height 5
radio input "true"
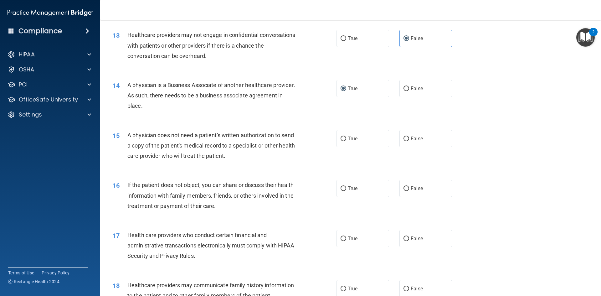
scroll to position [581, 0]
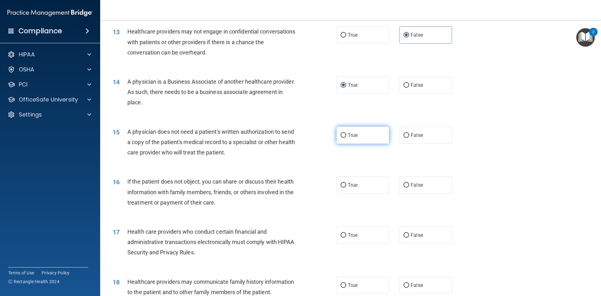
click at [340, 134] on input "True" at bounding box center [343, 135] width 6 height 5
radio input "true"
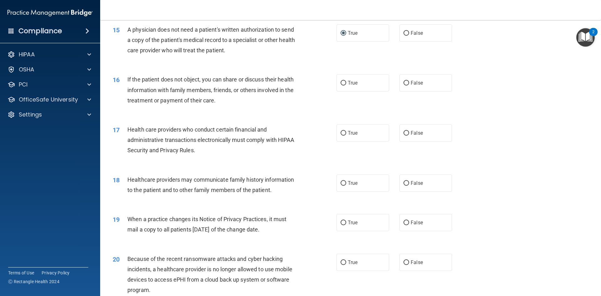
scroll to position [681, 0]
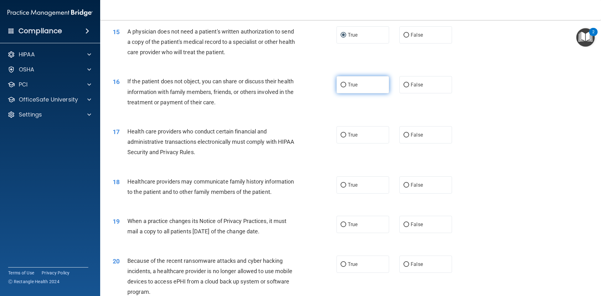
click at [340, 83] on input "True" at bounding box center [343, 85] width 6 height 5
radio input "true"
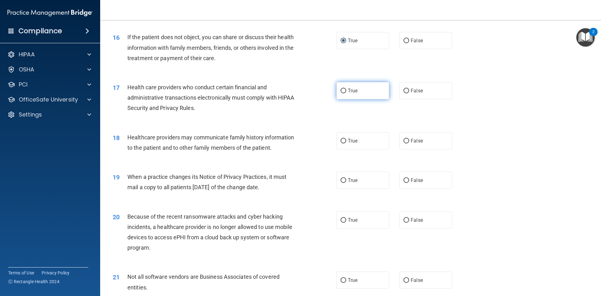
click at [340, 91] on input "True" at bounding box center [343, 91] width 6 height 5
radio input "true"
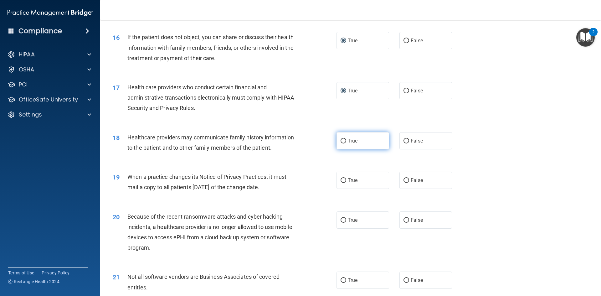
click at [342, 141] on input "True" at bounding box center [343, 141] width 6 height 5
radio input "true"
click at [403, 141] on input "False" at bounding box center [406, 141] width 6 height 5
radio input "true"
radio input "false"
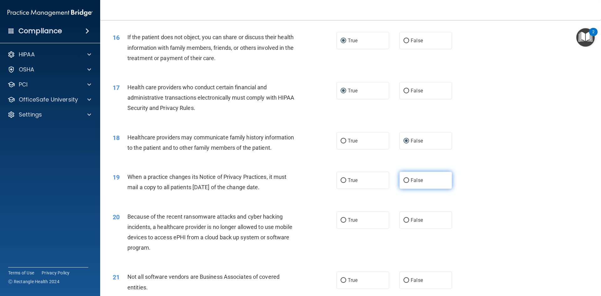
click at [403, 183] on label "False" at bounding box center [425, 179] width 53 height 17
click at [403, 183] on input "False" at bounding box center [406, 180] width 6 height 5
radio input "true"
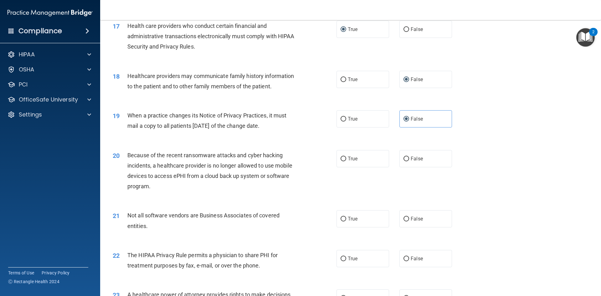
scroll to position [809, 0]
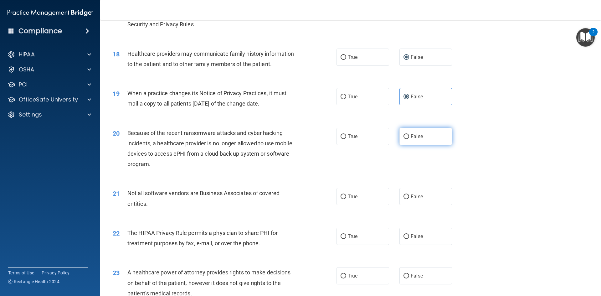
click at [403, 139] on input "False" at bounding box center [406, 136] width 6 height 5
radio input "true"
click at [342, 198] on input "True" at bounding box center [343, 196] width 6 height 5
radio input "true"
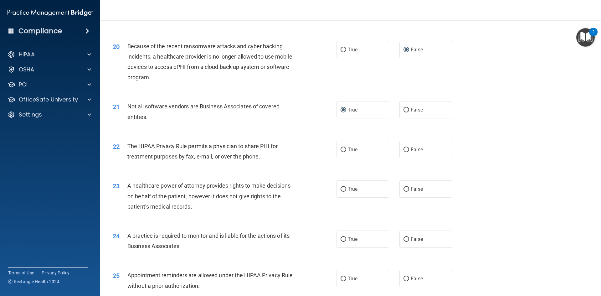
scroll to position [975, 0]
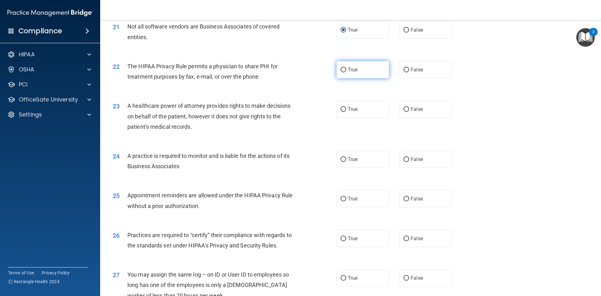
click at [340, 70] on input "True" at bounding box center [343, 70] width 6 height 5
radio input "true"
click at [403, 110] on input "False" at bounding box center [406, 109] width 6 height 5
radio input "true"
click at [403, 158] on input "False" at bounding box center [406, 159] width 6 height 5
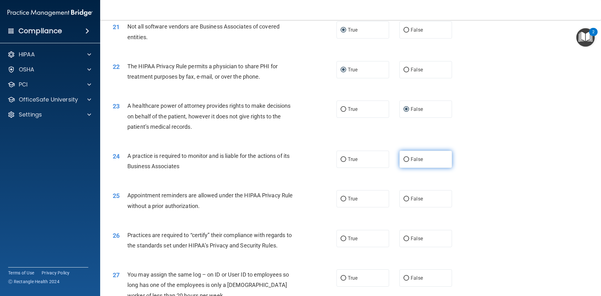
radio input "true"
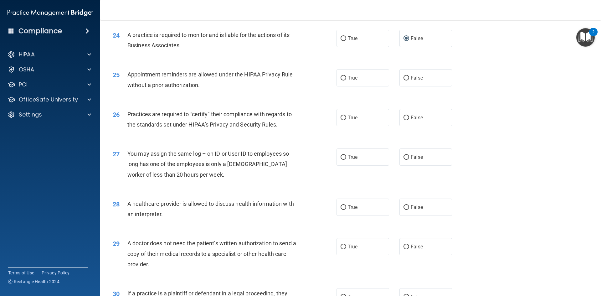
scroll to position [1103, 0]
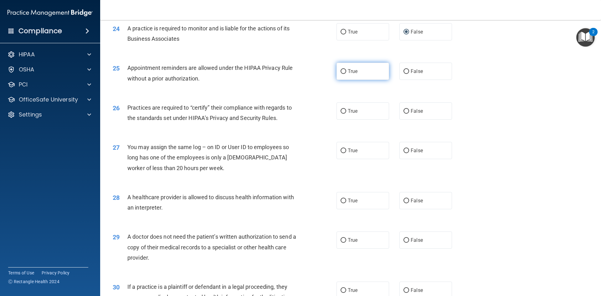
click at [340, 75] on label "True" at bounding box center [362, 71] width 53 height 17
click at [340, 74] on input "True" at bounding box center [343, 71] width 6 height 5
radio input "true"
click at [404, 112] on input "False" at bounding box center [406, 111] width 6 height 5
radio input "true"
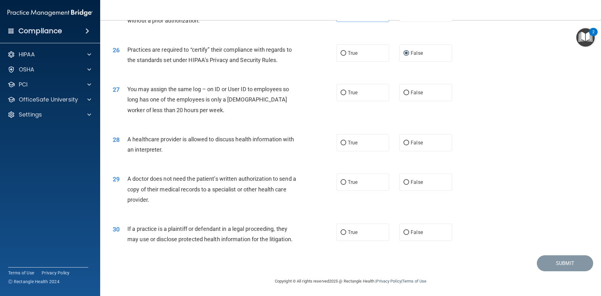
scroll to position [1161, 0]
click at [340, 181] on input "True" at bounding box center [343, 182] width 6 height 5
radio input "true"
click at [342, 231] on input "True" at bounding box center [343, 232] width 6 height 5
radio input "true"
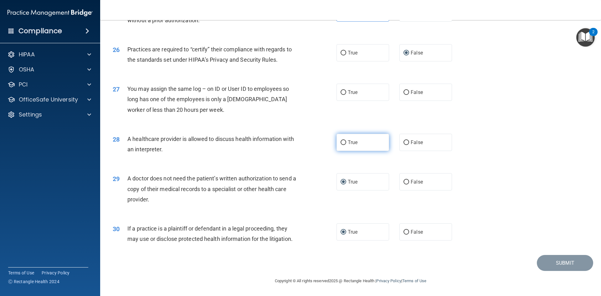
click at [337, 145] on label "True" at bounding box center [362, 142] width 53 height 17
click at [340, 145] on input "True" at bounding box center [343, 142] width 6 height 5
radio input "true"
click at [405, 92] on input "False" at bounding box center [406, 92] width 6 height 5
radio input "true"
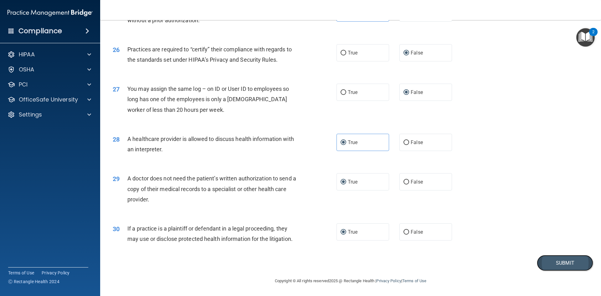
click at [576, 263] on button "Submit" at bounding box center [565, 263] width 56 height 16
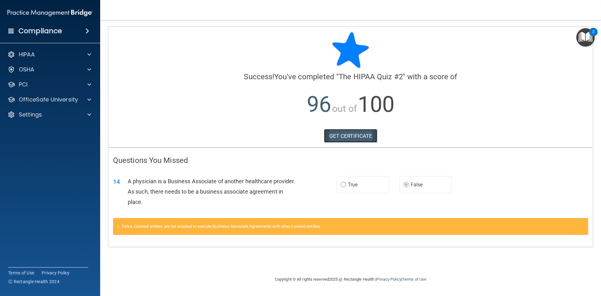
click at [361, 139] on link "GET CERTIFICATE" at bounding box center [351, 136] width 54 height 14
click at [83, 96] on div at bounding box center [88, 100] width 16 height 8
click at [56, 114] on div "HIPAA Training" at bounding box center [46, 114] width 85 height 6
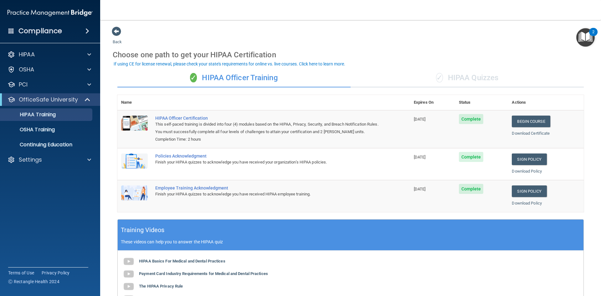
click at [415, 80] on div "✓ HIPAA Quizzes" at bounding box center [466, 78] width 233 height 19
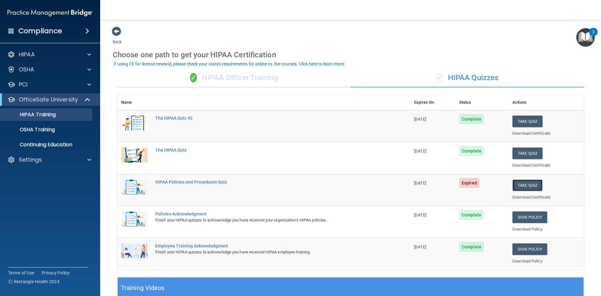
click at [526, 185] on button "Take Quiz" at bounding box center [527, 185] width 30 height 12
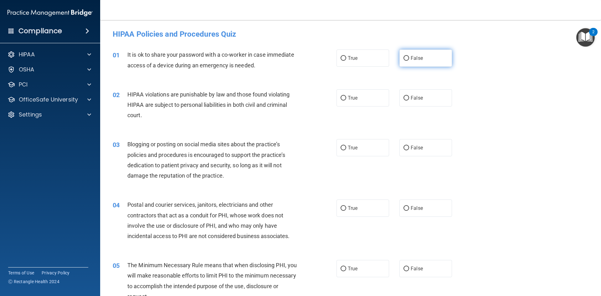
click at [414, 57] on span "False" at bounding box center [417, 58] width 12 height 6
click at [409, 57] on input "False" at bounding box center [406, 58] width 6 height 5
radio input "true"
click at [342, 94] on label "True" at bounding box center [362, 97] width 53 height 17
click at [342, 96] on input "True" at bounding box center [343, 98] width 6 height 5
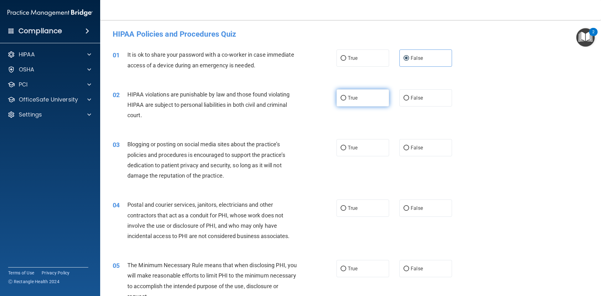
radio input "true"
click at [337, 144] on label "True" at bounding box center [362, 147] width 53 height 17
click at [340, 146] on input "True" at bounding box center [343, 148] width 6 height 5
radio input "true"
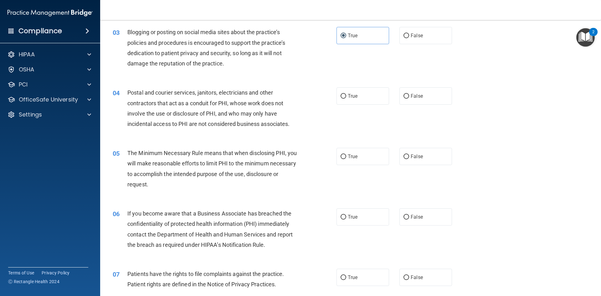
scroll to position [114, 0]
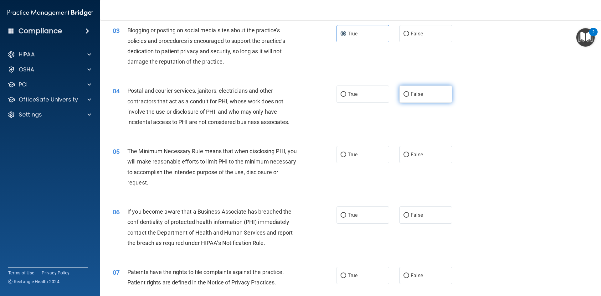
click at [404, 94] on input "False" at bounding box center [406, 94] width 6 height 5
radio input "true"
drag, startPoint x: 344, startPoint y: 149, endPoint x: 340, endPoint y: 160, distance: 11.5
click at [344, 150] on label "True" at bounding box center [362, 154] width 53 height 17
click at [344, 152] on input "True" at bounding box center [343, 154] width 6 height 5
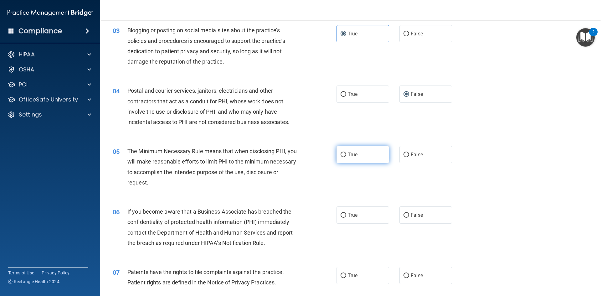
radio input "true"
click at [342, 213] on input "True" at bounding box center [343, 215] width 6 height 5
radio input "true"
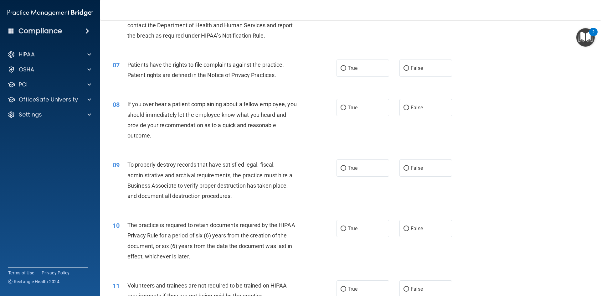
scroll to position [329, 0]
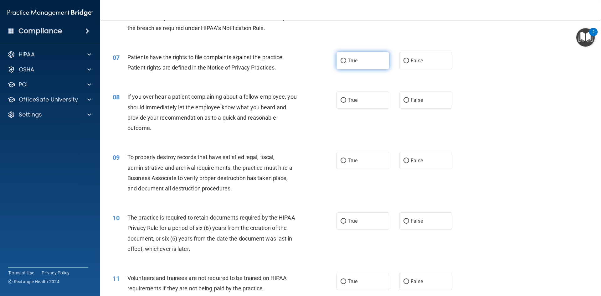
click at [342, 63] on input "True" at bounding box center [343, 61] width 6 height 5
radio input "true"
drag, startPoint x: 406, startPoint y: 99, endPoint x: 440, endPoint y: 101, distance: 34.2
click at [407, 99] on label "False" at bounding box center [425, 99] width 53 height 17
click at [407, 99] on input "False" at bounding box center [406, 100] width 6 height 5
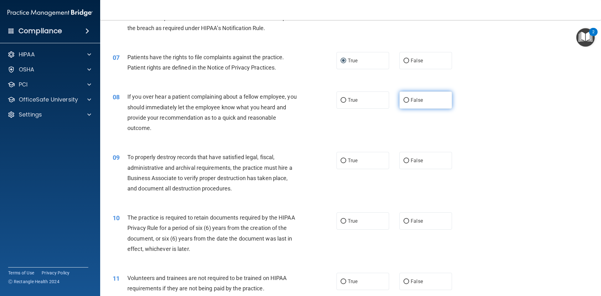
radio input "true"
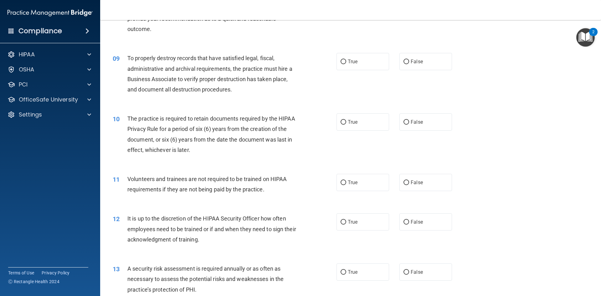
scroll to position [429, 0]
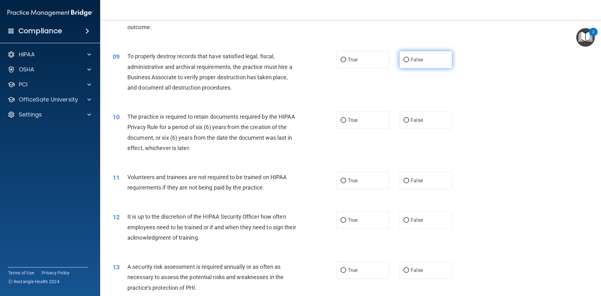
click at [411, 59] on span "False" at bounding box center [417, 60] width 12 height 6
click at [409, 59] on input "False" at bounding box center [406, 60] width 6 height 5
radio input "true"
click at [342, 115] on label "True" at bounding box center [362, 119] width 53 height 17
click at [342, 118] on input "True" at bounding box center [343, 120] width 6 height 5
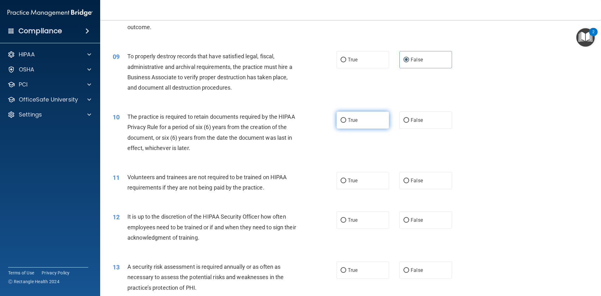
radio input "true"
click at [404, 174] on label "False" at bounding box center [425, 180] width 53 height 17
click at [404, 178] on input "False" at bounding box center [406, 180] width 6 height 5
radio input "true"
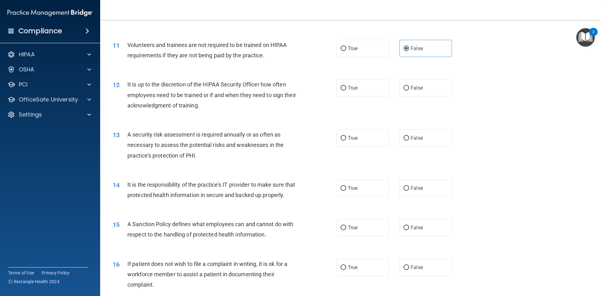
scroll to position [567, 0]
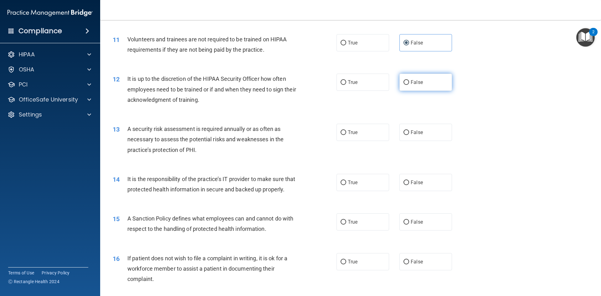
click at [404, 84] on input "False" at bounding box center [406, 82] width 6 height 5
radio input "true"
click at [361, 131] on label "True" at bounding box center [362, 132] width 53 height 17
click at [346, 131] on input "True" at bounding box center [343, 132] width 6 height 5
radio input "true"
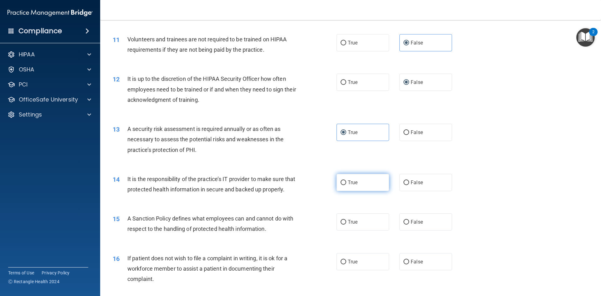
click at [342, 180] on input "True" at bounding box center [343, 182] width 6 height 5
radio input "true"
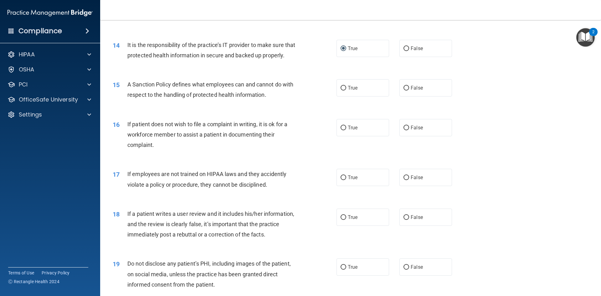
scroll to position [721, 0]
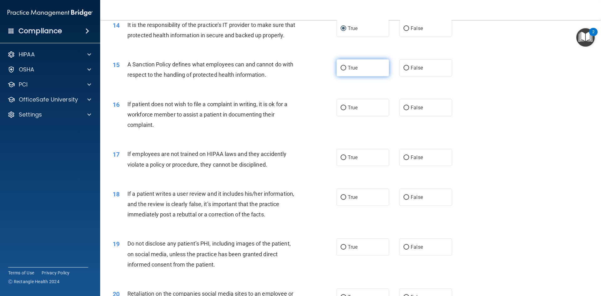
drag, startPoint x: 338, startPoint y: 79, endPoint x: 334, endPoint y: 80, distance: 3.8
click at [338, 76] on label "True" at bounding box center [362, 67] width 53 height 17
drag, startPoint x: 345, startPoint y: 78, endPoint x: 354, endPoint y: 89, distance: 15.1
click at [345, 76] on label "True" at bounding box center [362, 67] width 53 height 17
click at [345, 70] on input "True" at bounding box center [343, 68] width 6 height 5
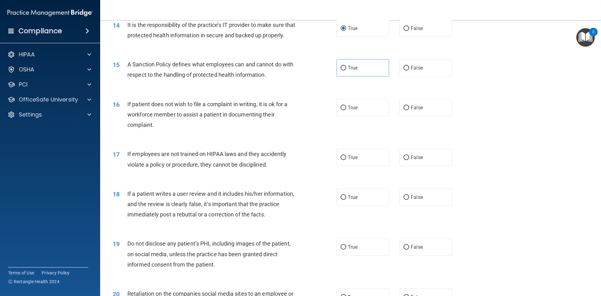
radio input "true"
click at [342, 110] on input "True" at bounding box center [343, 107] width 6 height 5
radio input "true"
click at [403, 160] on input "False" at bounding box center [406, 157] width 6 height 5
radio input "true"
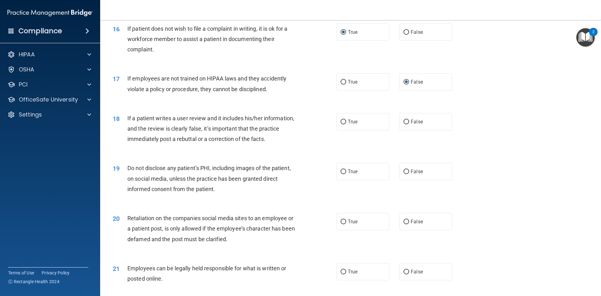
scroll to position [807, 0]
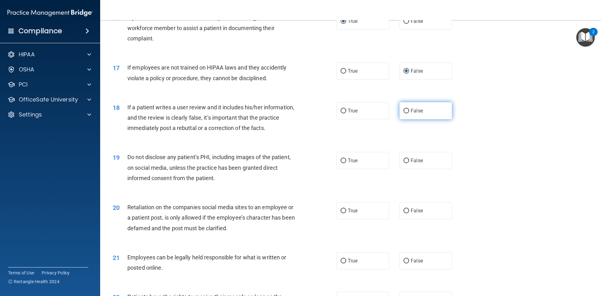
click at [403, 113] on input "False" at bounding box center [406, 111] width 6 height 5
radio input "true"
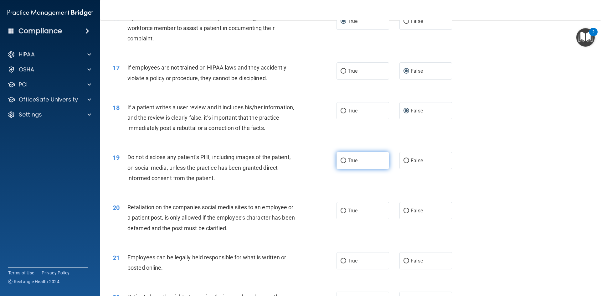
click at [352, 169] on label "True" at bounding box center [362, 160] width 53 height 17
click at [346, 163] on input "True" at bounding box center [343, 160] width 6 height 5
radio input "true"
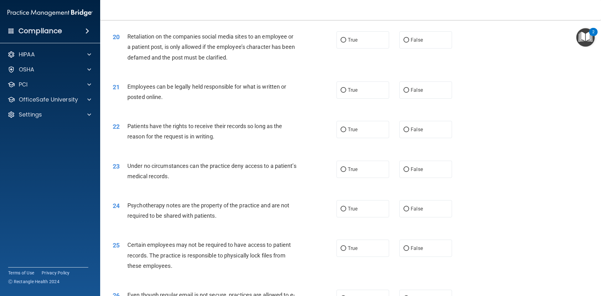
scroll to position [978, 0]
click at [411, 59] on div "20 Retaliation on the companies social media sites to an employee or a patient …" at bounding box center [350, 48] width 485 height 50
click at [414, 43] on span "False" at bounding box center [417, 40] width 12 height 6
click at [409, 43] on input "False" at bounding box center [406, 40] width 6 height 5
radio input "true"
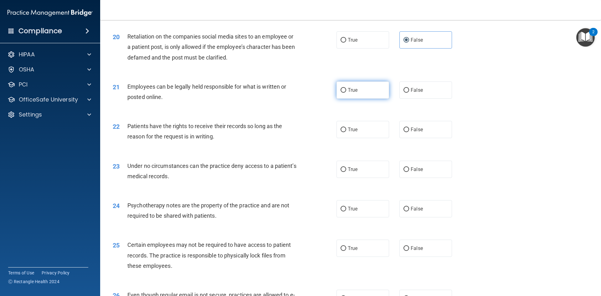
click at [349, 93] on span "True" at bounding box center [353, 90] width 10 height 6
click at [346, 93] on input "True" at bounding box center [343, 90] width 6 height 5
radio input "true"
click at [419, 136] on label "False" at bounding box center [425, 129] width 53 height 17
click at [409, 132] on input "False" at bounding box center [406, 129] width 6 height 5
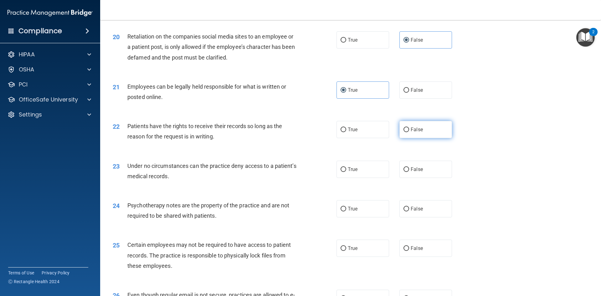
radio input "true"
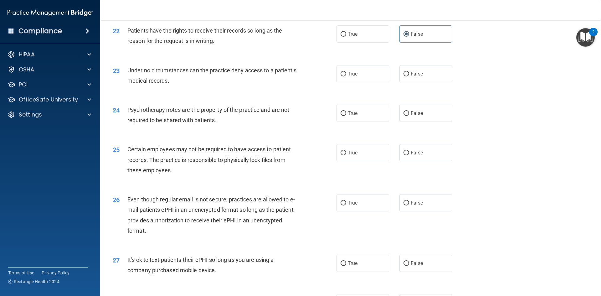
scroll to position [1080, 0]
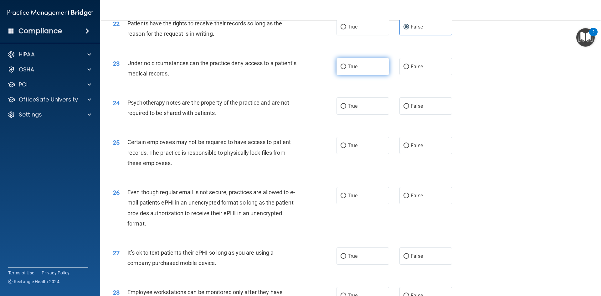
click at [357, 75] on label "True" at bounding box center [362, 66] width 53 height 17
click at [346, 69] on input "True" at bounding box center [343, 66] width 6 height 5
radio input "true"
drag, startPoint x: 344, startPoint y: 118, endPoint x: 348, endPoint y: 120, distance: 3.8
click at [344, 115] on label "True" at bounding box center [362, 105] width 53 height 17
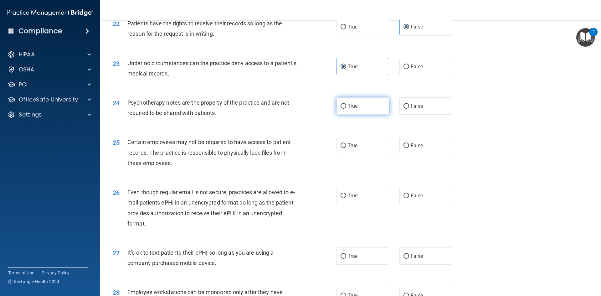
click at [344, 109] on input "True" at bounding box center [343, 106] width 6 height 5
radio input "true"
click at [403, 154] on label "False" at bounding box center [425, 145] width 53 height 17
click at [403, 148] on input "False" at bounding box center [406, 145] width 6 height 5
radio input "true"
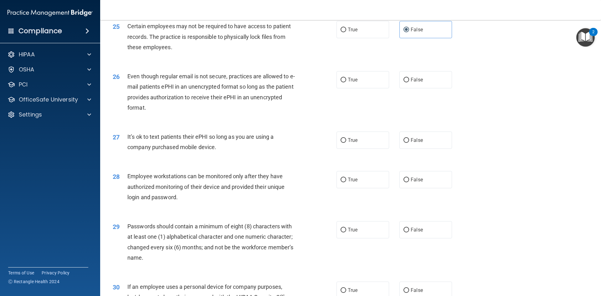
scroll to position [1198, 0]
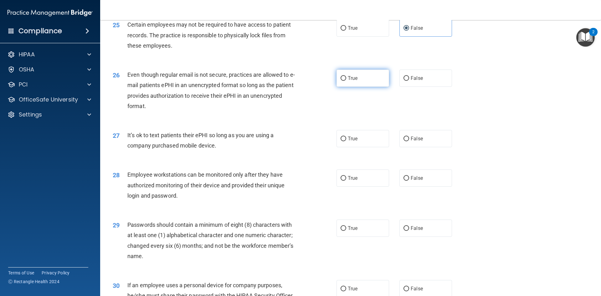
click at [340, 81] on input "True" at bounding box center [343, 78] width 6 height 5
radio input "true"
drag, startPoint x: 426, startPoint y: 146, endPoint x: 432, endPoint y: 146, distance: 5.6
click at [427, 146] on label "False" at bounding box center [425, 138] width 53 height 17
click at [409, 141] on input "False" at bounding box center [406, 138] width 6 height 5
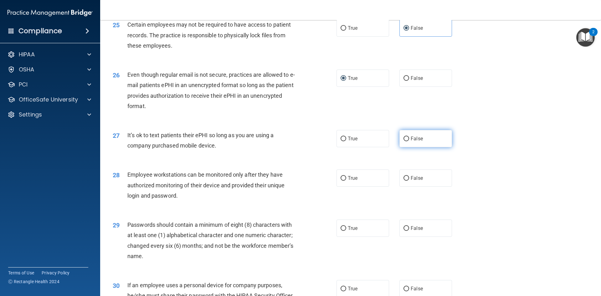
radio input "true"
click at [346, 186] on label "True" at bounding box center [362, 177] width 53 height 17
click at [346, 181] on input "True" at bounding box center [343, 178] width 6 height 5
radio input "true"
click at [348, 231] on span "True" at bounding box center [353, 228] width 10 height 6
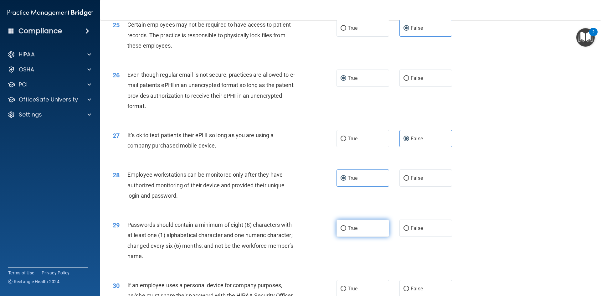
click at [346, 231] on input "True" at bounding box center [343, 228] width 6 height 5
radio input "true"
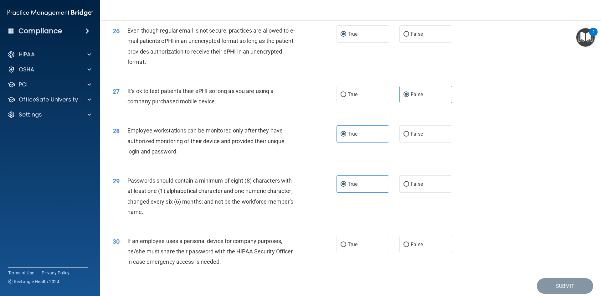
scroll to position [1275, 0]
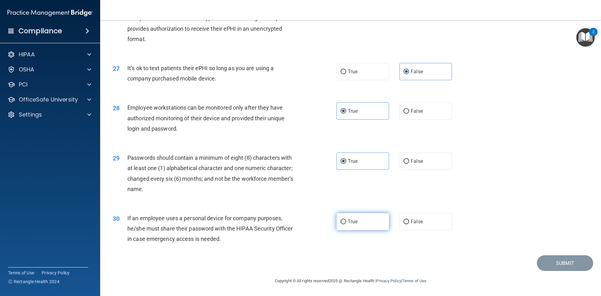
click at [353, 221] on span "True" at bounding box center [353, 221] width 10 height 6
click at [346, 221] on input "True" at bounding box center [343, 221] width 6 height 5
radio input "true"
click at [543, 262] on button "Submit" at bounding box center [565, 263] width 56 height 16
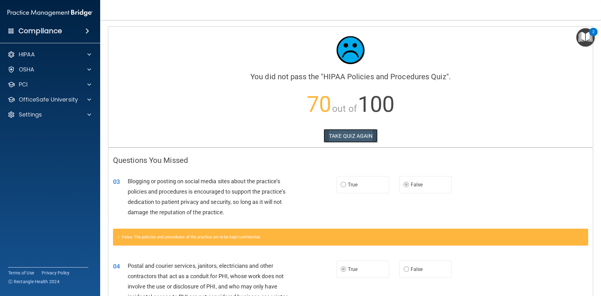
click at [356, 137] on button "TAKE QUIZ AGAIN" at bounding box center [351, 136] width 54 height 14
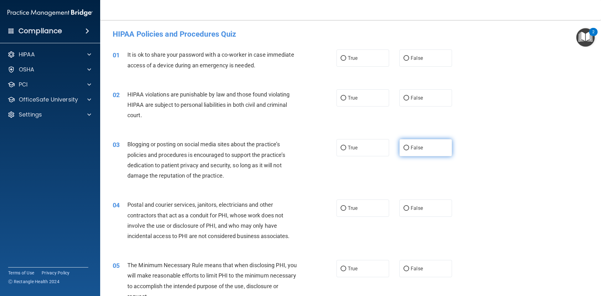
click at [404, 148] on input "False" at bounding box center [406, 148] width 6 height 5
radio input "true"
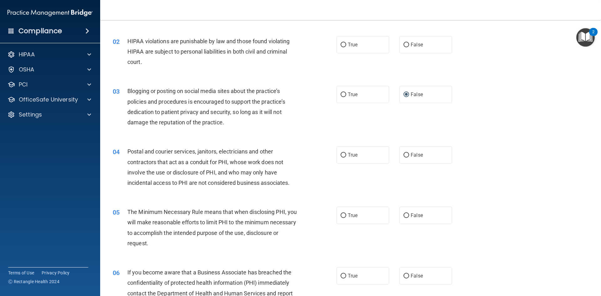
scroll to position [59, 0]
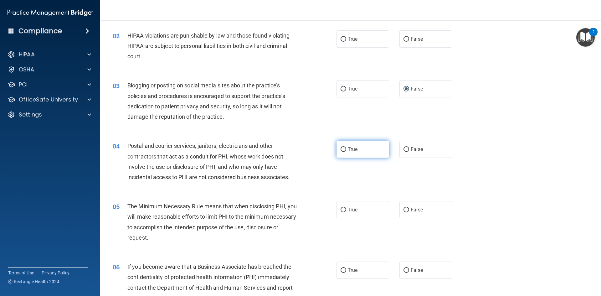
click at [342, 151] on input "True" at bounding box center [343, 149] width 6 height 5
radio input "true"
click at [406, 268] on label "False" at bounding box center [425, 269] width 53 height 17
click at [406, 268] on input "False" at bounding box center [406, 270] width 6 height 5
radio input "true"
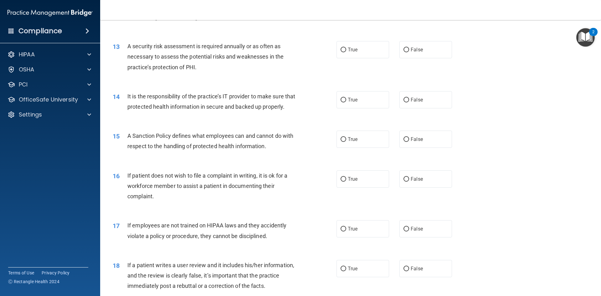
scroll to position [657, 0]
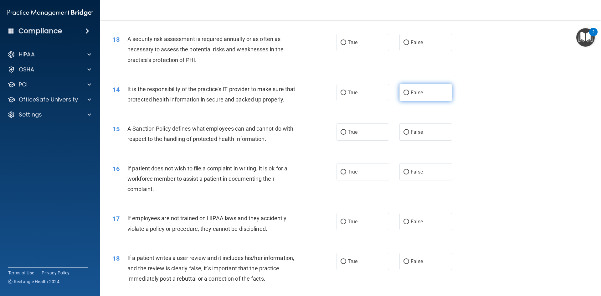
click at [400, 97] on label "False" at bounding box center [425, 92] width 53 height 17
click at [403, 95] on input "False" at bounding box center [406, 92] width 6 height 5
radio input "true"
click at [404, 135] on input "False" at bounding box center [406, 132] width 6 height 5
radio input "true"
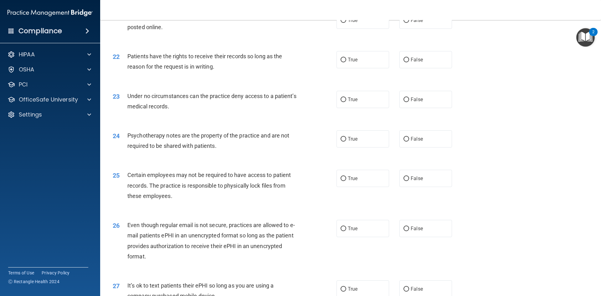
scroll to position [1062, 0]
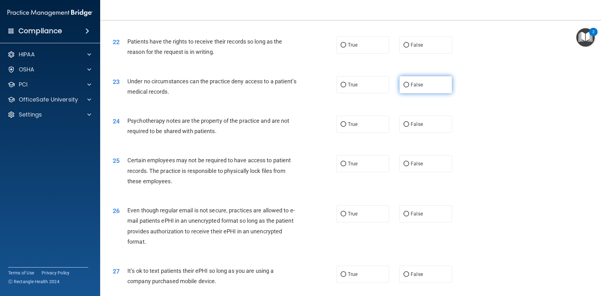
click at [405, 93] on label "False" at bounding box center [425, 84] width 53 height 17
click at [405, 87] on input "False" at bounding box center [406, 85] width 6 height 5
radio input "true"
drag, startPoint x: 341, startPoint y: 173, endPoint x: 340, endPoint y: 161, distance: 11.9
click at [342, 166] on input "True" at bounding box center [343, 163] width 6 height 5
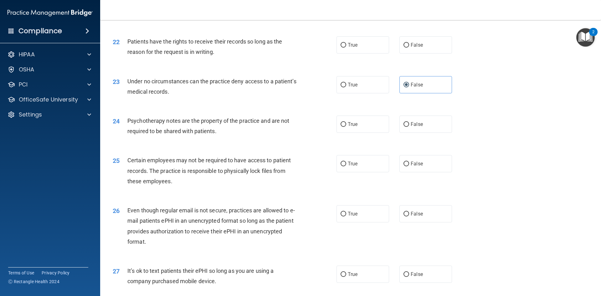
radio input "true"
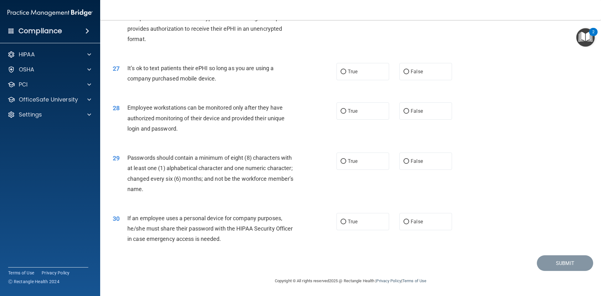
scroll to position [1273, 0]
click at [403, 114] on input "False" at bounding box center [406, 111] width 6 height 5
radio input "true"
click at [403, 224] on input "False" at bounding box center [406, 221] width 6 height 5
radio input "true"
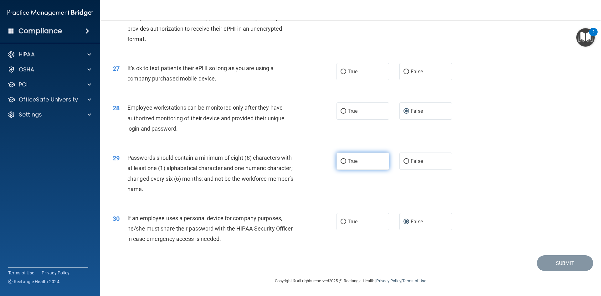
click at [345, 164] on label "True" at bounding box center [362, 160] width 53 height 17
click at [345, 164] on input "True" at bounding box center [343, 161] width 6 height 5
radio input "true"
click at [404, 73] on input "False" at bounding box center [406, 71] width 6 height 5
radio input "true"
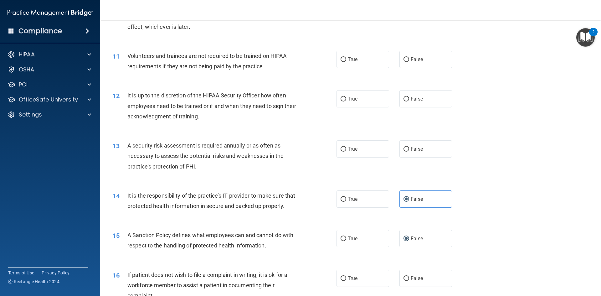
scroll to position [0, 0]
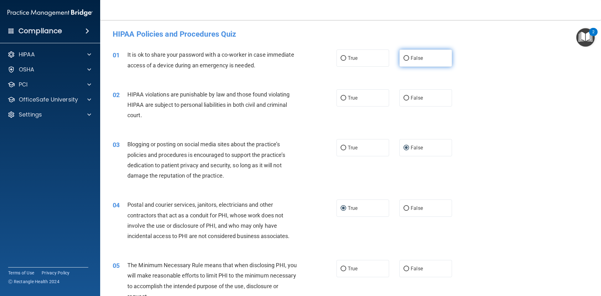
click at [403, 58] on input "False" at bounding box center [406, 58] width 6 height 5
radio input "true"
click at [348, 95] on span "True" at bounding box center [353, 98] width 10 height 6
click at [346, 96] on input "True" at bounding box center [343, 98] width 6 height 5
radio input "true"
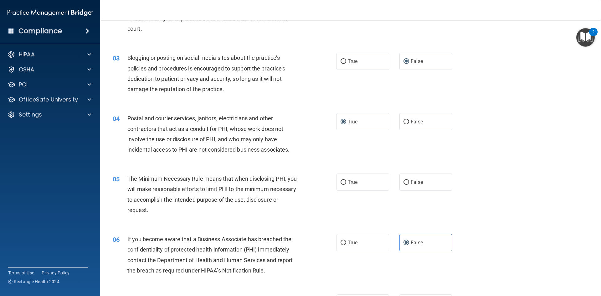
scroll to position [94, 0]
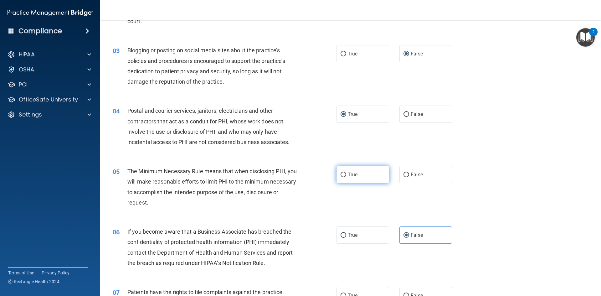
click at [367, 172] on label "True" at bounding box center [362, 174] width 53 height 17
click at [346, 172] on input "True" at bounding box center [343, 174] width 6 height 5
radio input "true"
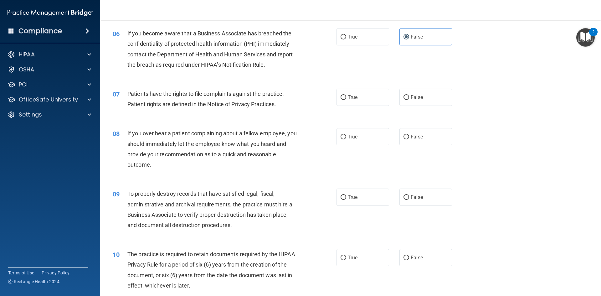
scroll to position [298, 0]
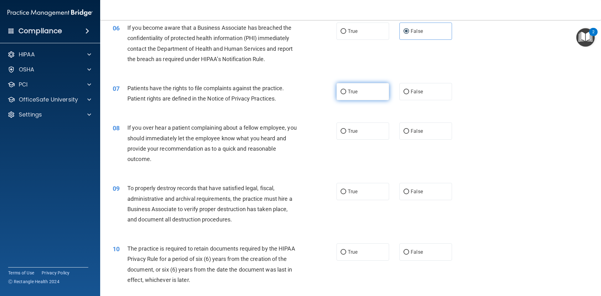
click at [350, 86] on label "True" at bounding box center [362, 91] width 53 height 17
click at [346, 89] on input "True" at bounding box center [343, 91] width 6 height 5
radio input "true"
click at [403, 134] on input "False" at bounding box center [406, 131] width 6 height 5
radio input "true"
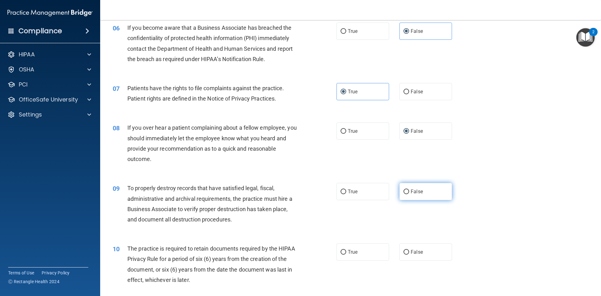
click at [422, 194] on label "False" at bounding box center [425, 191] width 53 height 17
click at [409, 194] on input "False" at bounding box center [406, 191] width 6 height 5
radio input "true"
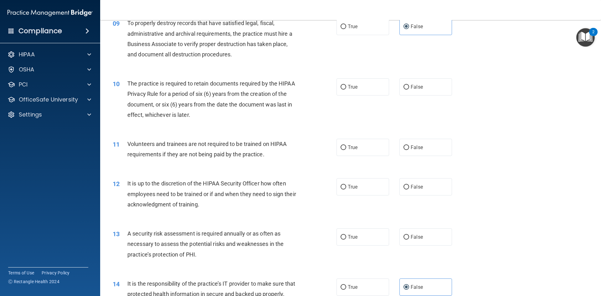
scroll to position [468, 0]
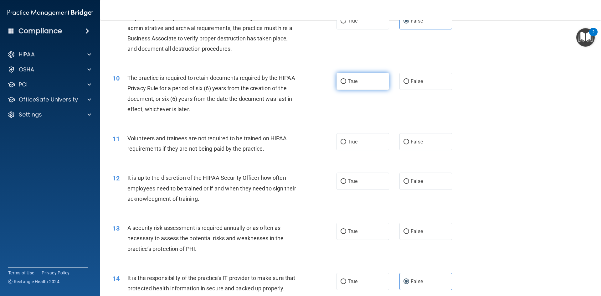
click at [340, 83] on input "True" at bounding box center [343, 81] width 6 height 5
radio input "true"
click at [411, 141] on span "False" at bounding box center [417, 142] width 12 height 6
click at [409, 141] on input "False" at bounding box center [406, 142] width 6 height 5
radio input "true"
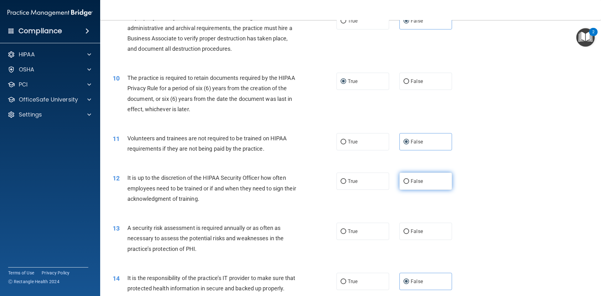
drag, startPoint x: 410, startPoint y: 181, endPoint x: 409, endPoint y: 185, distance: 3.6
click at [411, 182] on span "False" at bounding box center [417, 181] width 12 height 6
click at [409, 182] on input "False" at bounding box center [406, 181] width 6 height 5
radio input "true"
drag, startPoint x: 354, startPoint y: 233, endPoint x: 402, endPoint y: 233, distance: 47.9
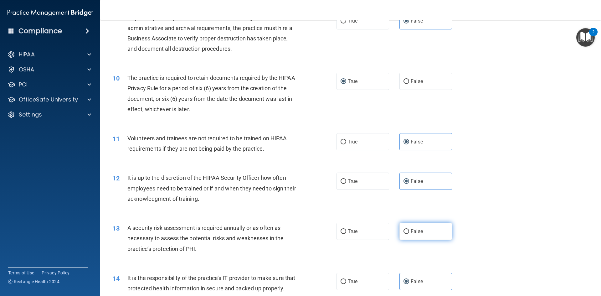
click at [355, 233] on span "True" at bounding box center [353, 231] width 10 height 6
click at [346, 233] on input "True" at bounding box center [343, 231] width 6 height 5
radio input "true"
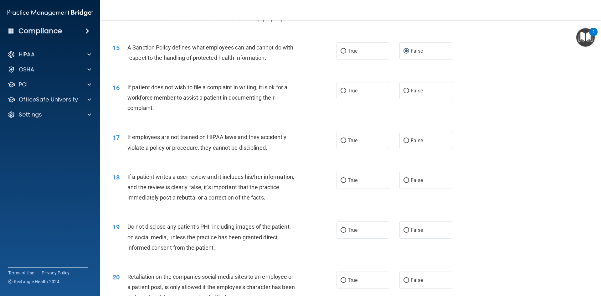
scroll to position [749, 0]
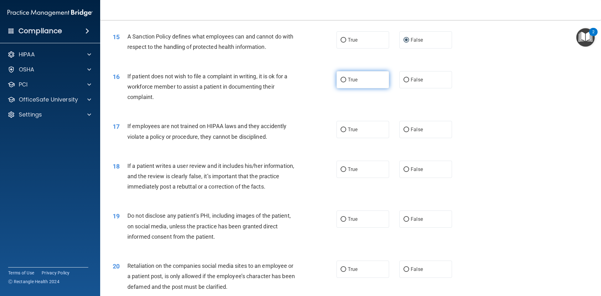
click at [346, 88] on label "True" at bounding box center [362, 79] width 53 height 17
click at [346, 82] on input "True" at bounding box center [343, 80] width 6 height 5
radio input "true"
click at [406, 138] on label "False" at bounding box center [425, 129] width 53 height 17
click at [406, 132] on input "False" at bounding box center [406, 129] width 6 height 5
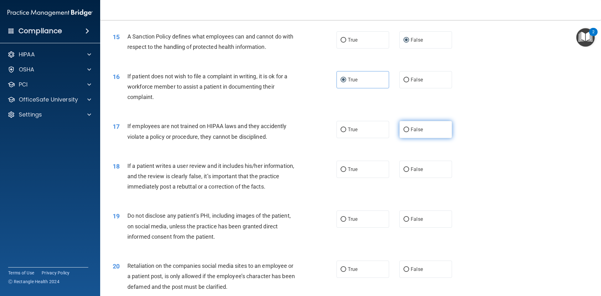
radio input "true"
click at [400, 176] on label "False" at bounding box center [425, 169] width 53 height 17
click at [403, 172] on input "False" at bounding box center [406, 169] width 6 height 5
radio input "true"
click at [337, 227] on label "True" at bounding box center [362, 218] width 53 height 17
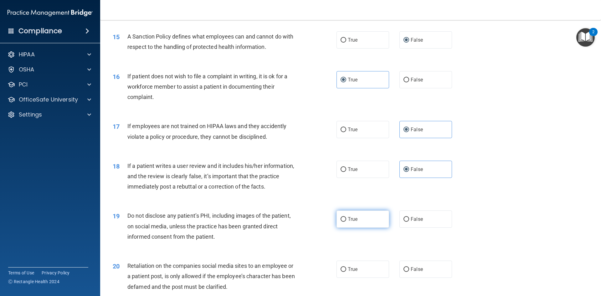
click at [340, 222] on input "True" at bounding box center [343, 219] width 6 height 5
radio input "true"
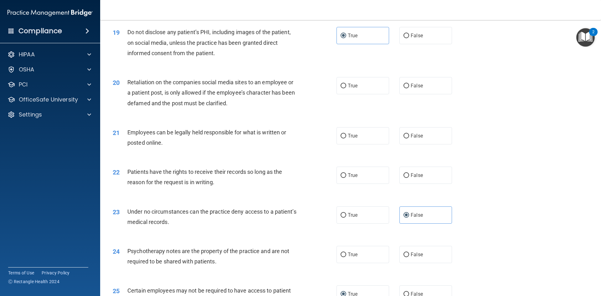
scroll to position [940, 0]
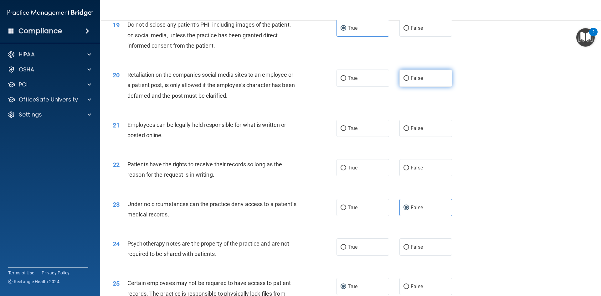
click at [405, 81] on input "False" at bounding box center [406, 78] width 6 height 5
radio input "true"
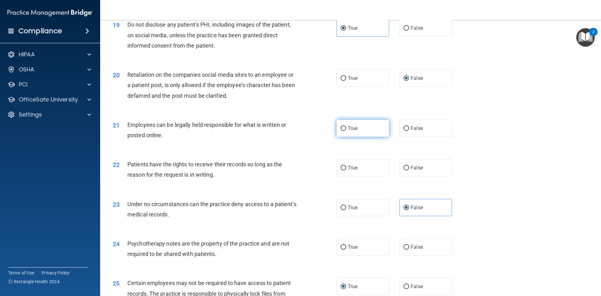
click at [345, 137] on label "True" at bounding box center [362, 128] width 53 height 17
click at [345, 131] on input "True" at bounding box center [343, 128] width 6 height 5
radio input "true"
drag, startPoint x: 406, startPoint y: 178, endPoint x: 453, endPoint y: 174, distance: 46.5
click at [408, 176] on label "False" at bounding box center [425, 167] width 53 height 17
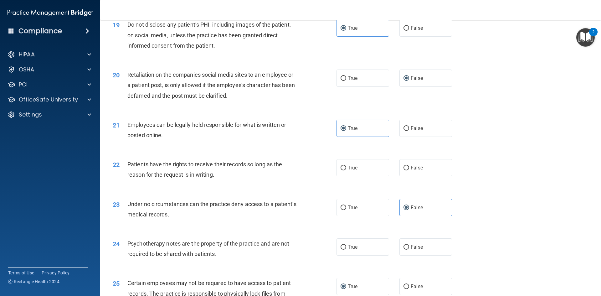
click at [408, 170] on input "False" at bounding box center [406, 168] width 6 height 5
radio input "true"
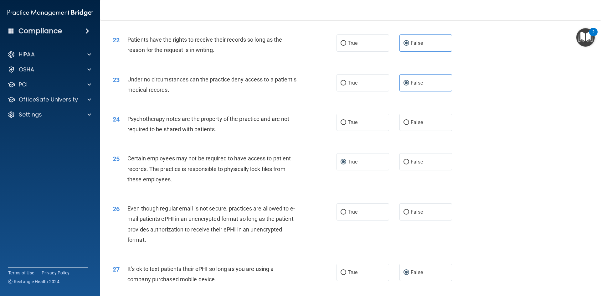
scroll to position [1081, 0]
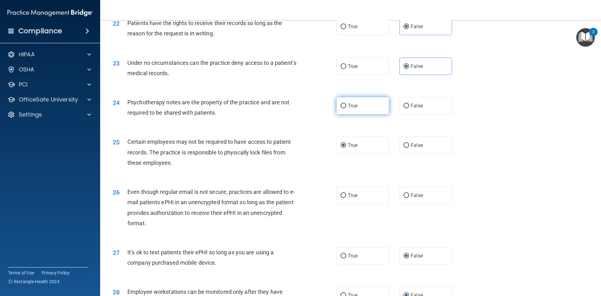
click at [341, 108] on input "True" at bounding box center [343, 106] width 6 height 5
radio input "true"
click at [343, 198] on input "True" at bounding box center [343, 195] width 6 height 5
radio input "true"
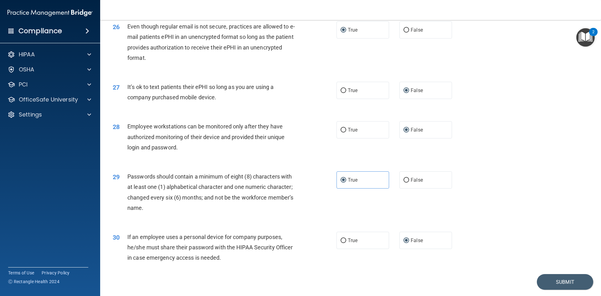
scroll to position [1275, 0]
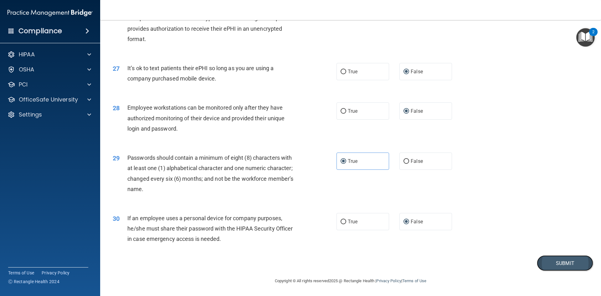
click at [551, 267] on button "Submit" at bounding box center [565, 263] width 56 height 16
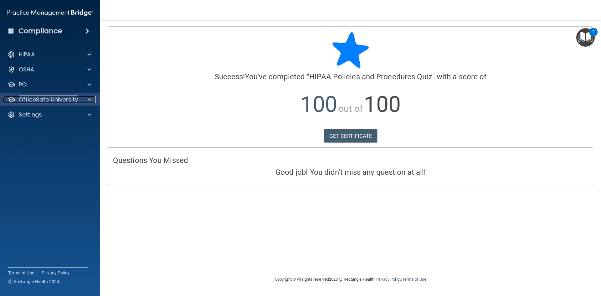
click at [38, 100] on p "OfficeSafe University" at bounding box center [48, 100] width 59 height 8
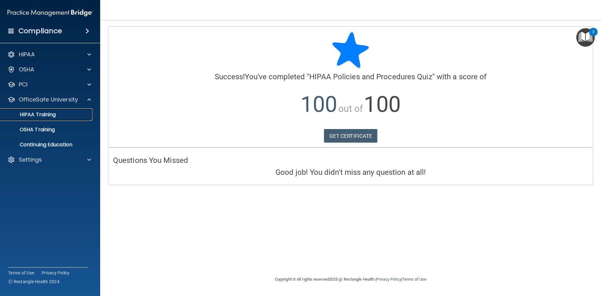
click at [41, 115] on p "HIPAA Training" at bounding box center [30, 114] width 52 height 6
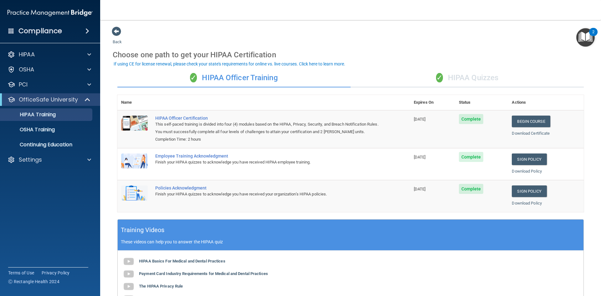
click at [469, 74] on div "✓ HIPAA Quizzes" at bounding box center [466, 78] width 233 height 19
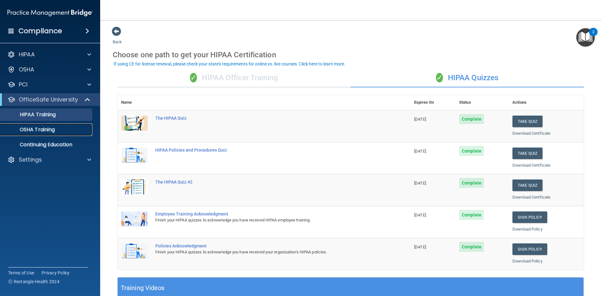
click at [42, 132] on p "OSHA Training" at bounding box center [29, 129] width 51 height 6
